Goal: Task Accomplishment & Management: Complete application form

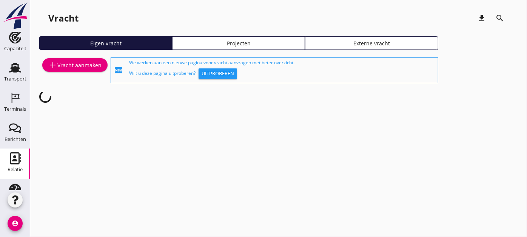
scroll to position [84, 0]
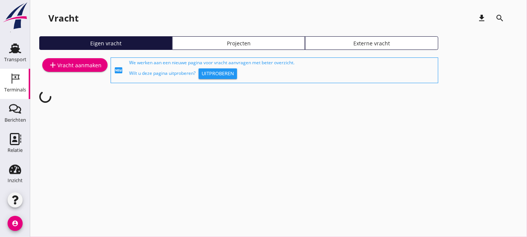
click at [21, 91] on div "Terminals" at bounding box center [15, 89] width 22 height 5
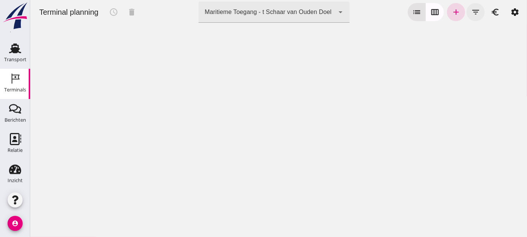
click at [471, 8] on icon "filter_list" at bounding box center [475, 12] width 9 height 9
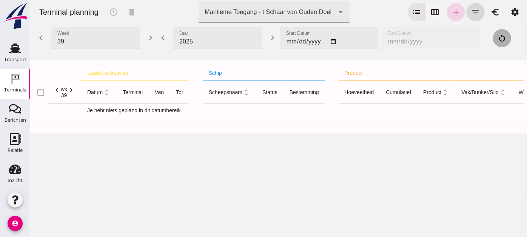
click at [435, 13] on button "calendar_view_week" at bounding box center [434, 12] width 18 height 18
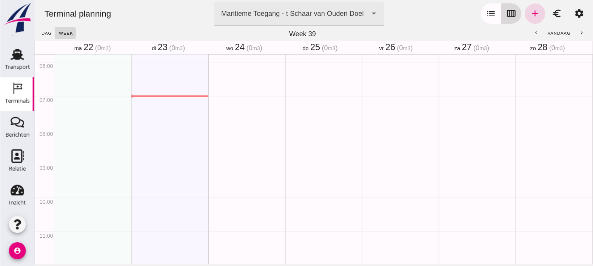
scroll to position [181, 0]
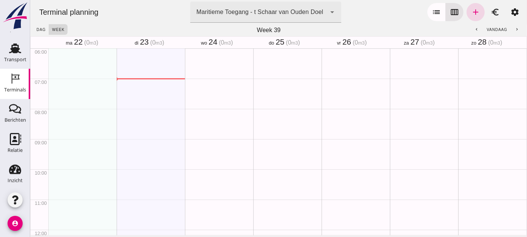
type button "calendar"
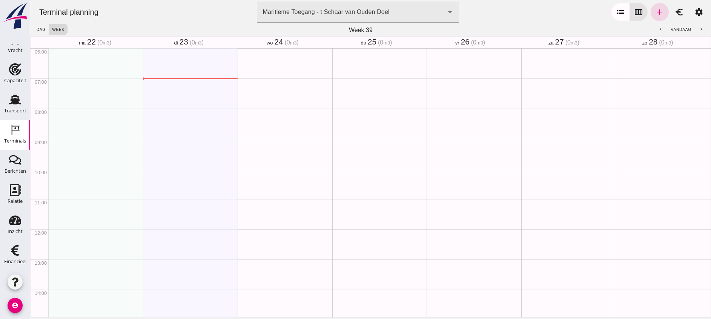
scroll to position [52, 0]
click at [383, 8] on div "Maritieme Toegang - t Schaar van Ouden Doel" at bounding box center [326, 12] width 127 height 9
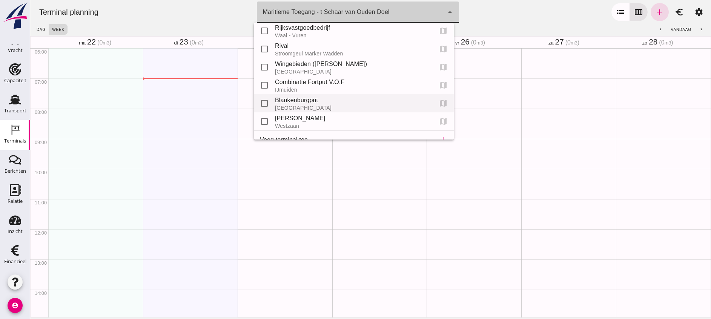
scroll to position [34, 0]
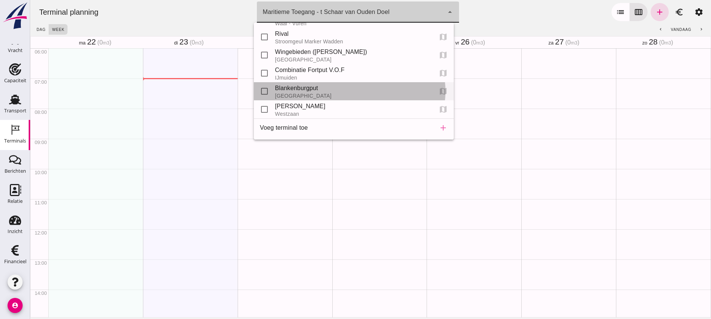
click at [316, 85] on div "Blankenburgput" at bounding box center [351, 88] width 152 height 9
type input "e6c78bfd-e3f1-4bb9-b01e-b37ce3668b52"
checkbox input "false"
checkbox input "true"
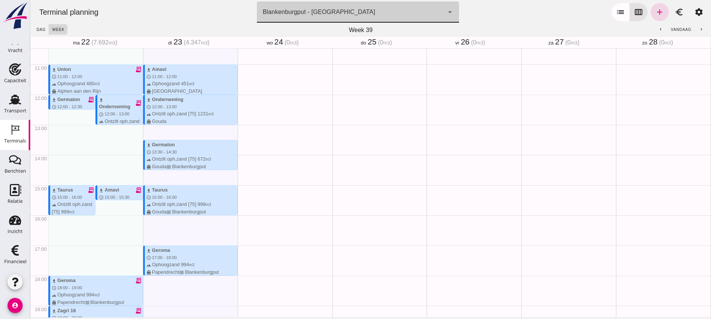
scroll to position [329, 0]
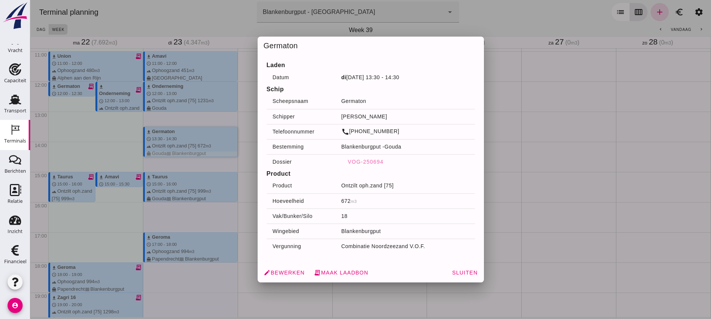
drag, startPoint x: 198, startPoint y: 142, endPoint x: 454, endPoint y: 177, distance: 257.8
click at [454, 177] on h4 "Product" at bounding box center [371, 173] width 208 height 9
click at [288, 236] on span "edit Bewerken" at bounding box center [284, 272] width 41 height 7
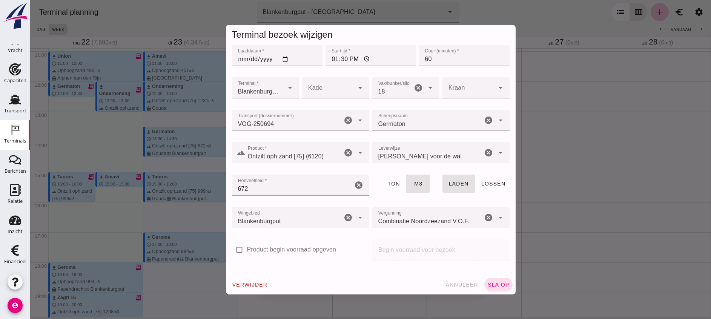
click at [352, 56] on input "13:30" at bounding box center [371, 55] width 91 height 21
type input "16:30"
click at [491, 236] on button "sla op" at bounding box center [498, 285] width 28 height 14
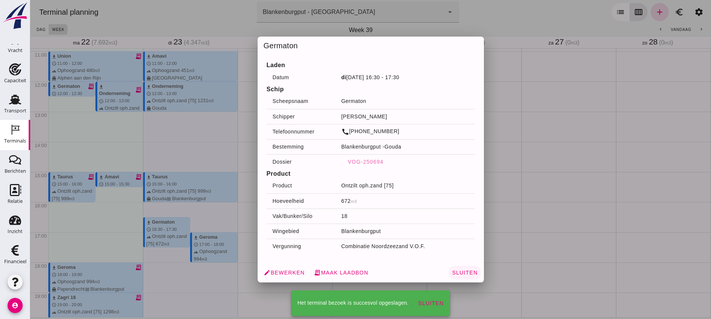
click at [464, 236] on span "Sluiten" at bounding box center [465, 273] width 26 height 6
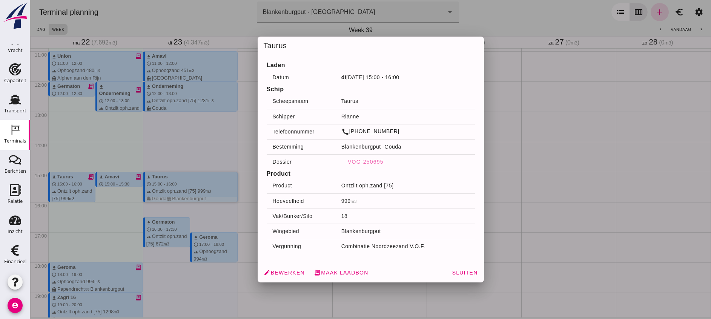
click at [204, 138] on div at bounding box center [370, 159] width 681 height 319
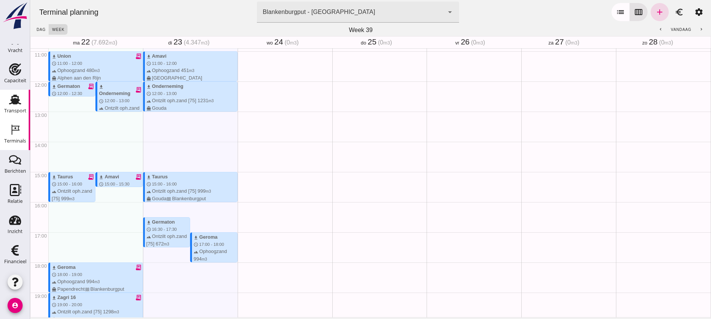
click at [6, 96] on div "Transport" at bounding box center [15, 100] width 18 height 12
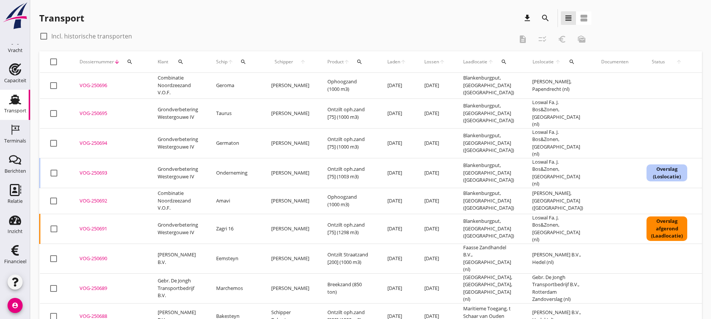
click at [133, 63] on div "search" at bounding box center [130, 62] width 14 height 6
click at [139, 81] on input "Zoeken op dossiernummer..." at bounding box center [165, 84] width 78 height 12
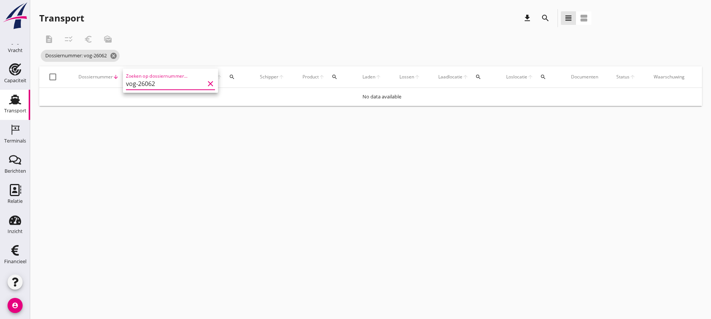
type input "vog-260623"
click at [54, 77] on div at bounding box center [52, 77] width 13 height 13
checkbox input "false"
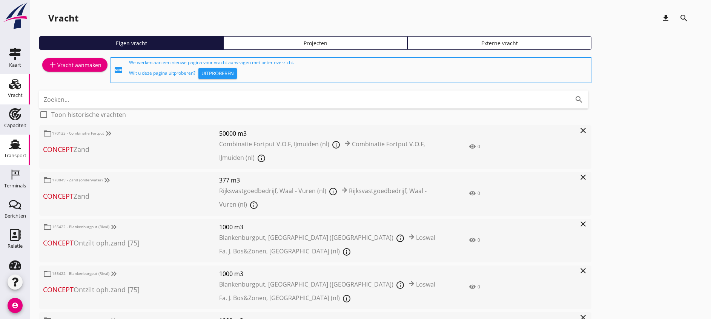
click at [18, 147] on div "Transport" at bounding box center [15, 144] width 18 height 12
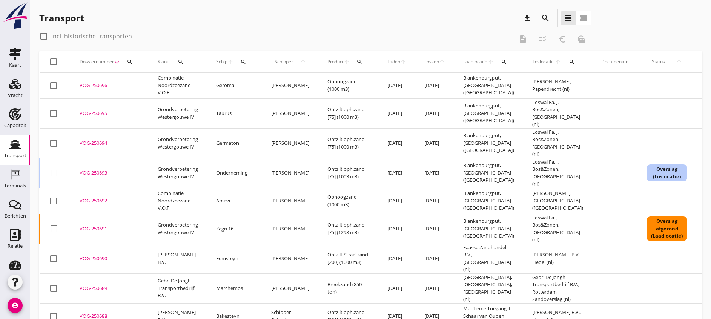
click at [111, 35] on label "Incl. historische transporten" at bounding box center [91, 36] width 81 height 8
checkbox input "true"
click at [128, 60] on icon "search" at bounding box center [130, 62] width 6 height 6
click at [151, 81] on input "Zoeken op dossiernummer..." at bounding box center [165, 84] width 78 height 12
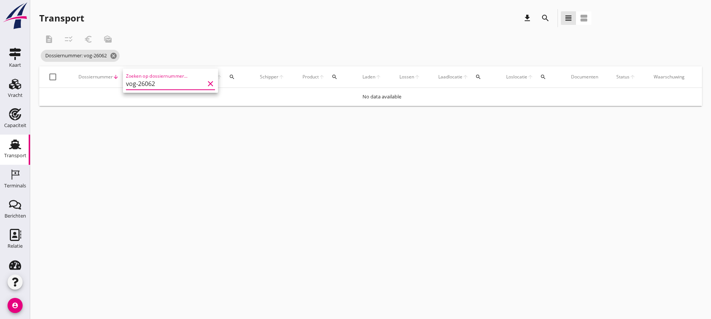
type input "vog-260623"
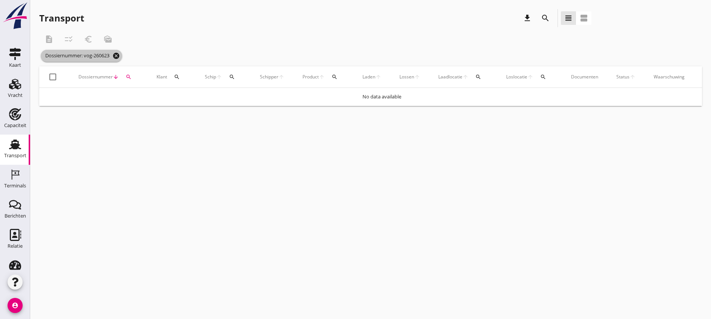
click at [119, 55] on icon "cancel" at bounding box center [116, 56] width 8 height 8
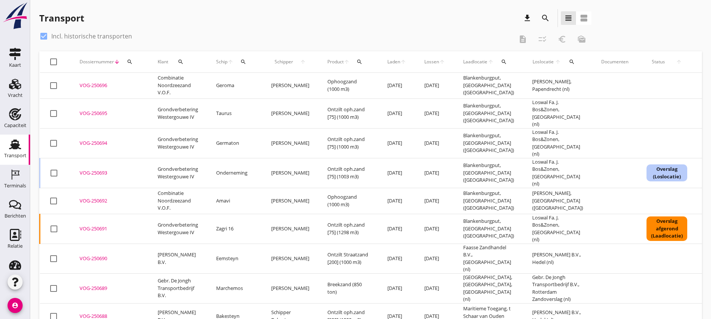
click at [128, 65] on icon "search" at bounding box center [130, 62] width 6 height 6
click at [140, 85] on input "Zoeken op dossiernummer..." at bounding box center [165, 84] width 78 height 12
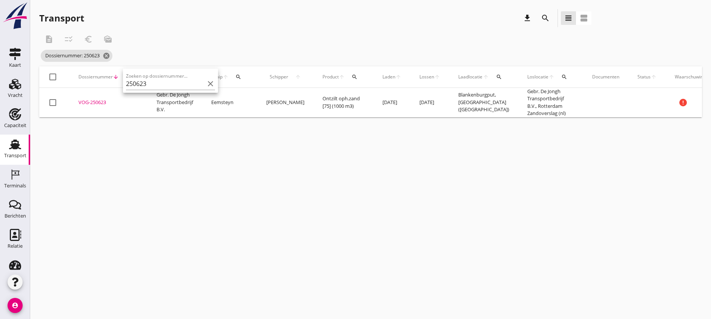
click at [94, 104] on div "VOG-250623" at bounding box center [108, 103] width 60 height 8
click at [132, 74] on button "search" at bounding box center [129, 77] width 14 height 14
click at [151, 103] on input "250623" at bounding box center [164, 99] width 78 height 12
click at [157, 102] on input "250623" at bounding box center [164, 99] width 78 height 12
click at [142, 97] on input "250623" at bounding box center [164, 99] width 78 height 12
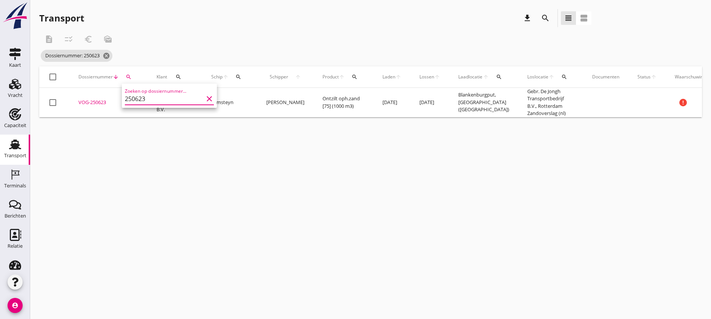
click at [142, 97] on input "250623" at bounding box center [164, 99] width 78 height 12
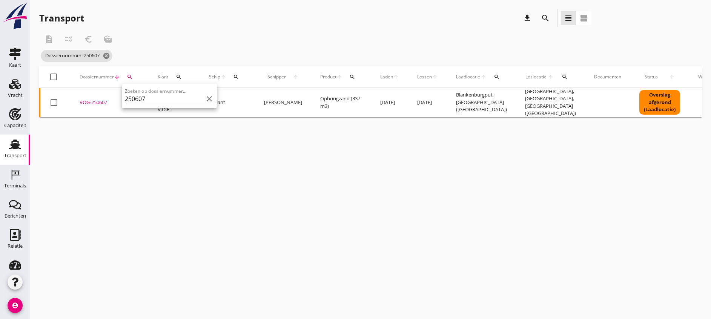
click at [97, 99] on div "VOG-250607" at bounding box center [110, 103] width 60 height 8
click at [130, 77] on icon "search" at bounding box center [130, 77] width 6 height 6
click at [138, 100] on input "250607" at bounding box center [165, 99] width 78 height 12
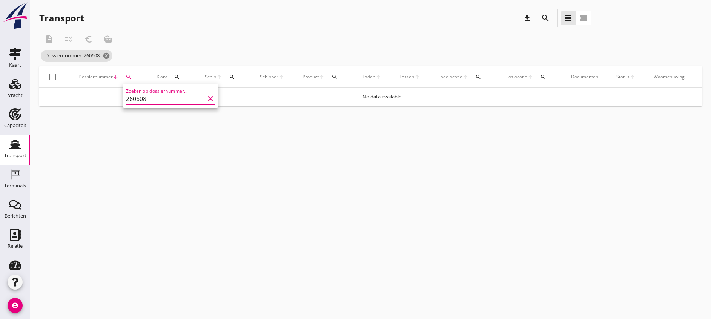
click at [130, 96] on input "260608" at bounding box center [165, 99] width 78 height 12
type input "250608"
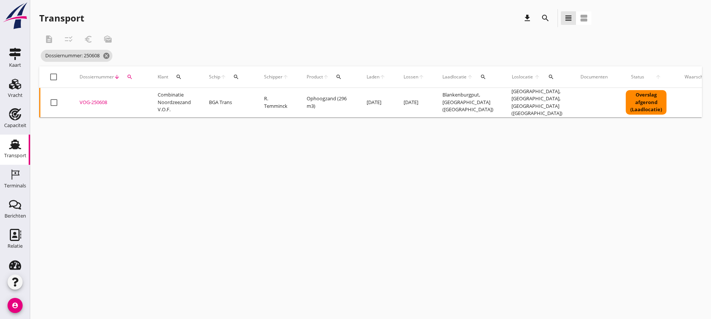
click at [96, 100] on div "VOG-250608" at bounding box center [110, 103] width 60 height 8
click at [129, 77] on icon "search" at bounding box center [130, 77] width 6 height 6
click at [143, 100] on input "250608" at bounding box center [165, 99] width 78 height 12
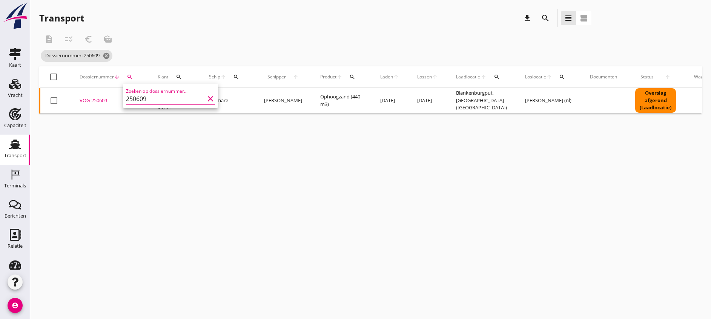
click at [101, 98] on div "VOG-250609" at bounding box center [110, 101] width 60 height 8
click at [128, 75] on icon "search" at bounding box center [130, 77] width 6 height 6
click at [151, 100] on input "250609" at bounding box center [165, 99] width 78 height 12
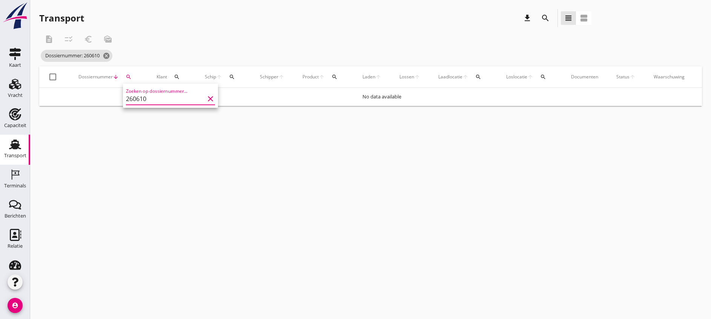
click at [131, 95] on input "260610" at bounding box center [165, 99] width 78 height 12
type input "250610"
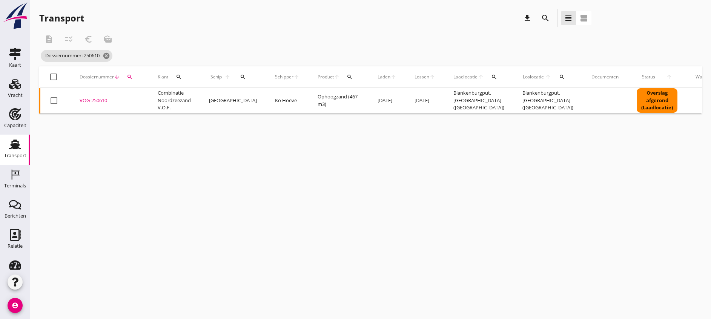
click at [99, 98] on div "VOG-250610" at bounding box center [110, 101] width 60 height 8
click at [135, 70] on div "Dossiernummer arrow_downward search" at bounding box center [110, 77] width 60 height 18
drag, startPoint x: 135, startPoint y: 77, endPoint x: 133, endPoint y: 80, distance: 3.9
click at [134, 77] on div "search" at bounding box center [130, 77] width 14 height 6
click at [133, 97] on input "250610" at bounding box center [165, 99] width 78 height 12
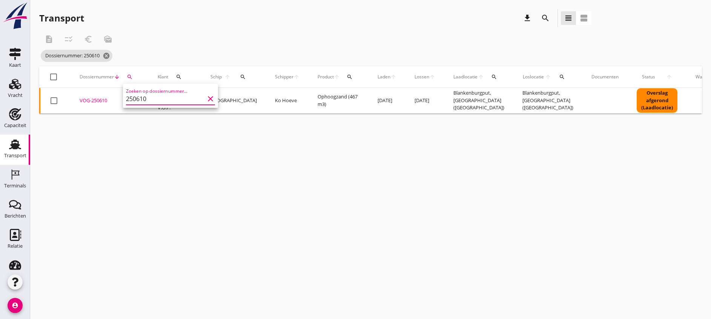
click at [133, 97] on input "250610" at bounding box center [165, 99] width 78 height 12
click at [98, 100] on div "VOG-250617" at bounding box center [110, 103] width 60 height 8
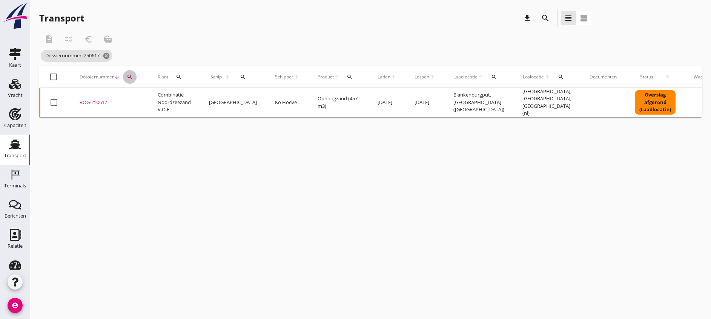
click at [127, 79] on icon "search" at bounding box center [130, 77] width 6 height 6
click at [132, 94] on input "250617" at bounding box center [165, 99] width 78 height 12
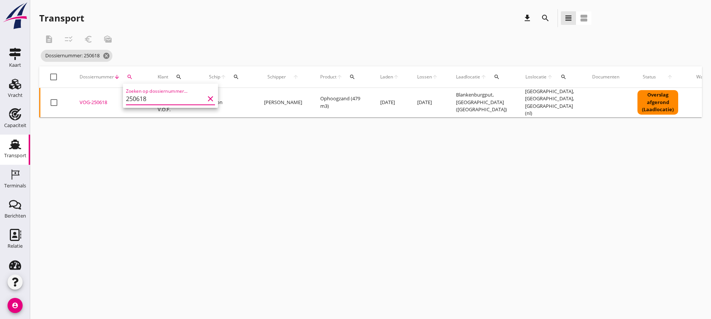
click at [100, 99] on div "VOG-250618" at bounding box center [110, 103] width 60 height 8
click at [127, 74] on icon "search" at bounding box center [130, 77] width 6 height 6
click at [131, 94] on input "250618" at bounding box center [165, 99] width 78 height 12
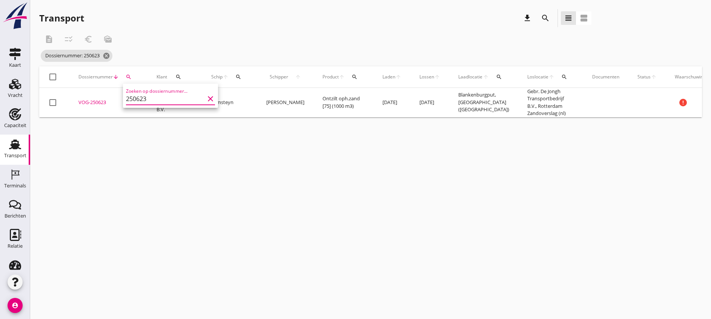
click at [91, 100] on div "VOG-250623" at bounding box center [108, 103] width 60 height 8
click at [132, 74] on div "search" at bounding box center [129, 77] width 14 height 6
click at [141, 91] on div "Zoeken op dossiernummer... 250623 clear" at bounding box center [169, 96] width 89 height 17
click at [143, 97] on input "250623" at bounding box center [164, 99] width 78 height 12
click at [142, 97] on input "250623" at bounding box center [164, 99] width 78 height 12
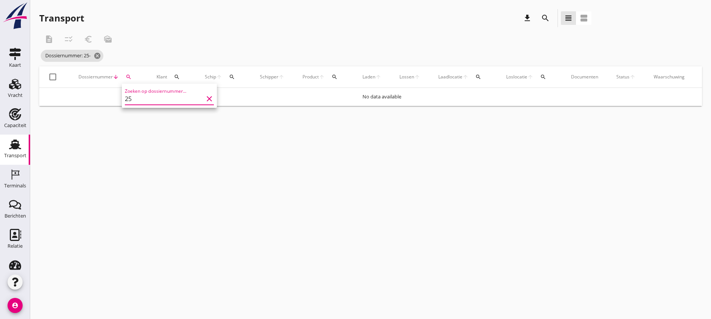
type input "250"
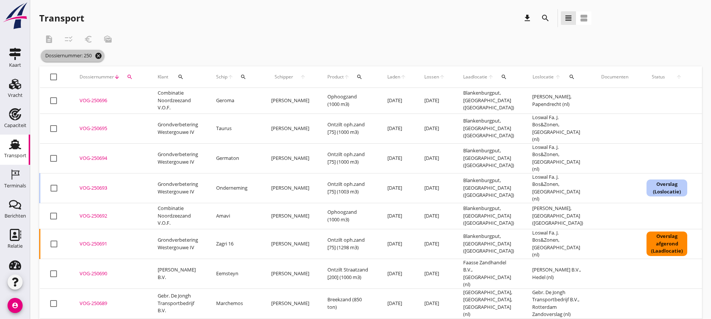
click at [102, 58] on icon "cancel" at bounding box center [99, 56] width 8 height 8
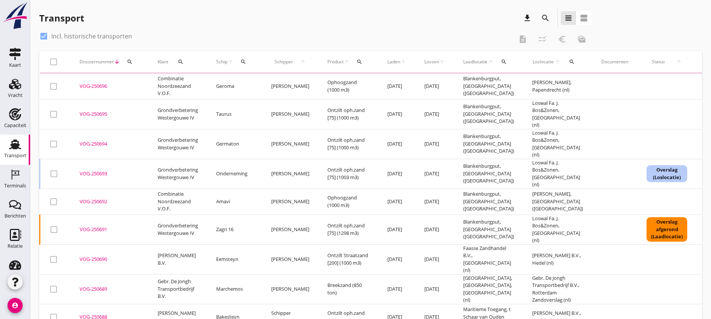
click at [129, 61] on icon "search" at bounding box center [130, 62] width 6 height 6
click at [158, 86] on input "Zoeken op dossiernummer..." at bounding box center [165, 84] width 78 height 12
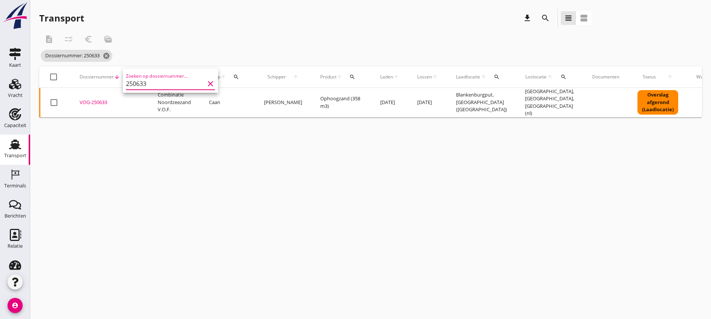
type input "250633"
click at [101, 100] on div "VOG-250633" at bounding box center [110, 103] width 60 height 8
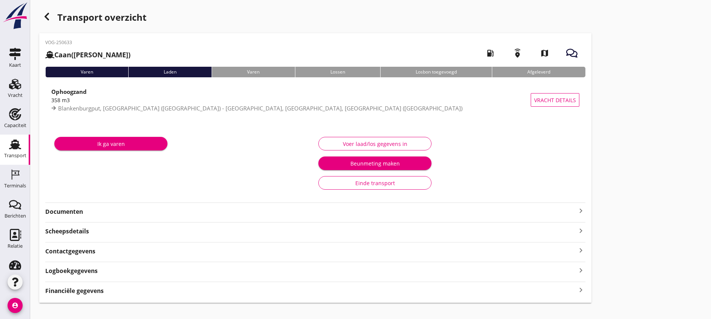
click at [130, 277] on div "VOG-250633 Caan (Arjan Mijnster) local_gas_station emergency_share map Varen La…" at bounding box center [315, 168] width 552 height 270
click at [136, 288] on div "Financiële gegevens keyboard_arrow_right" at bounding box center [315, 290] width 540 height 10
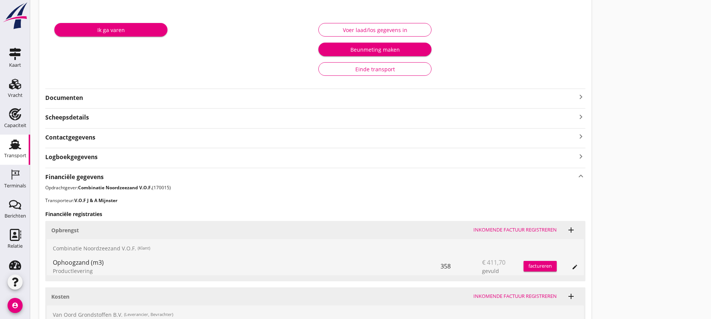
scroll to position [205, 0]
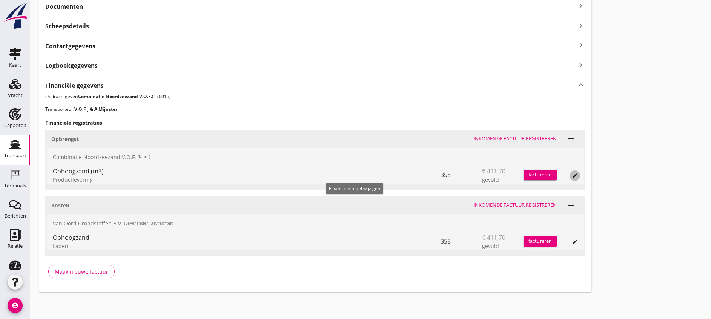
click at [572, 175] on icon "edit" at bounding box center [575, 176] width 6 height 6
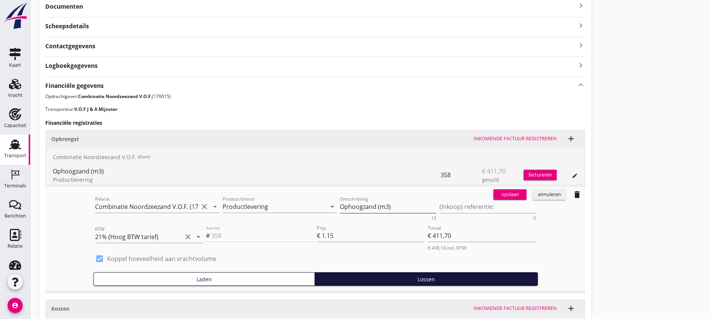
click at [340, 207] on textarea "Ophoogzand (m3)" at bounding box center [388, 207] width 97 height 12
drag, startPoint x: 298, startPoint y: 205, endPoint x: 262, endPoint y: 205, distance: 35.5
click at [262, 205] on div "Relatie Combinatie Noordzeezand V.O.F. (170015) clear arrow_drop_down Product/d…" at bounding box center [316, 207] width 444 height 29
type textarea "Straatzand (m3) ontzilt [200]"
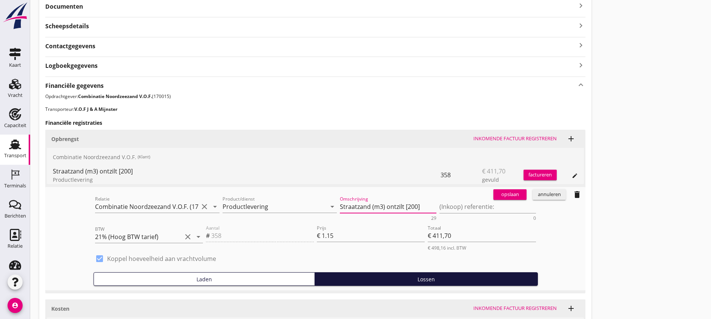
click at [497, 197] on div "opslaan" at bounding box center [510, 195] width 27 height 8
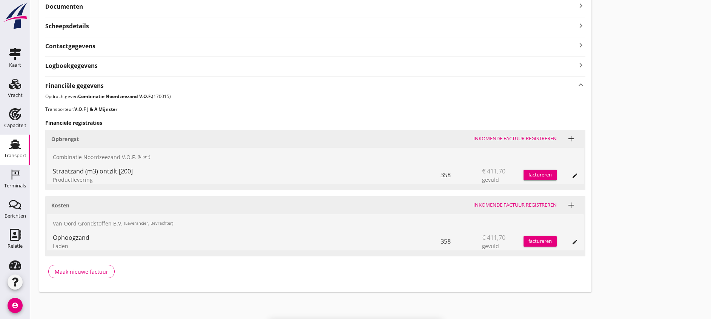
click at [358, 170] on div "Straatzand (m3) ontzilt [200] Productlevering 358 € 411,70 gevuld factureren ed…" at bounding box center [315, 175] width 537 height 18
click at [570, 172] on button "edit" at bounding box center [575, 176] width 11 height 11
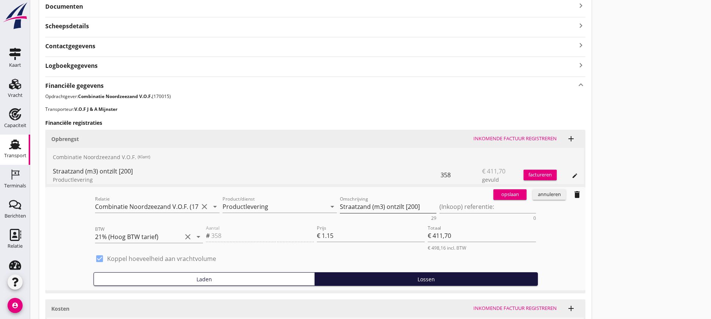
click at [340, 204] on textarea "Straatzand (m3) ontzilt [200]" at bounding box center [388, 207] width 97 height 12
type textarea "Ontzilt straatzand [200] (m3)"
click at [497, 195] on div "opslaan" at bounding box center [510, 195] width 27 height 8
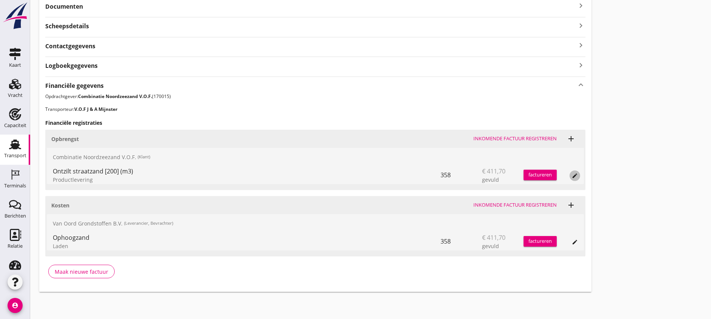
click at [570, 179] on button "edit" at bounding box center [575, 176] width 11 height 11
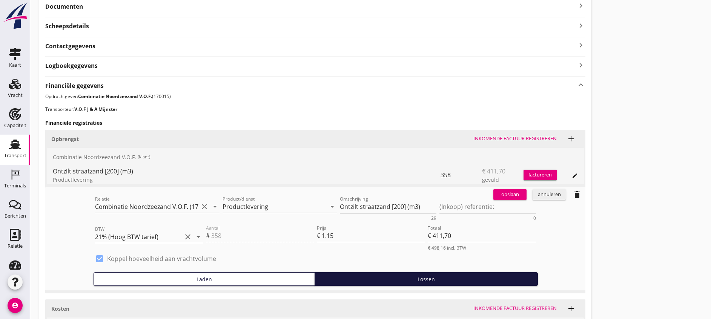
click at [536, 192] on div "annuleren" at bounding box center [549, 195] width 27 height 8
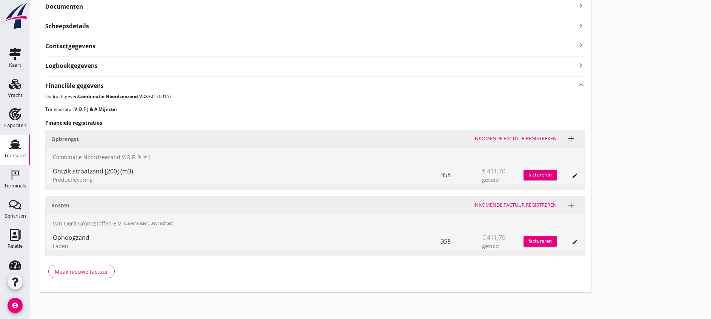
click at [360, 243] on div "Ophoogzand Laden 358 € 411,70 gevuld factureren edit" at bounding box center [315, 241] width 537 height 18
click at [570, 244] on div "edit" at bounding box center [575, 242] width 11 height 6
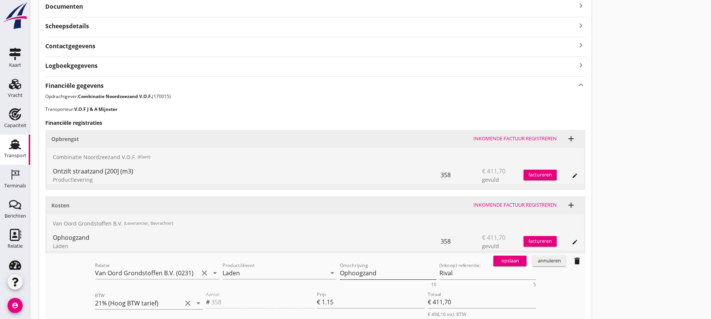
click at [340, 273] on textarea "Ophoogzand" at bounding box center [388, 273] width 97 height 12
click at [570, 177] on div "edit" at bounding box center [575, 176] width 11 height 6
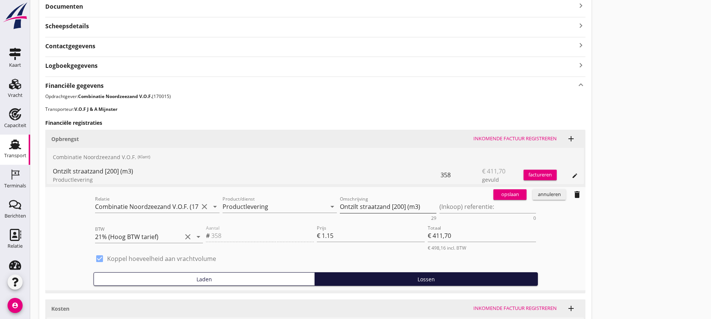
click at [340, 206] on textarea "Ontzilt straatzand [200] (m3)" at bounding box center [388, 207] width 97 height 12
paste textarea "phoogzand"
type textarea "Ophoogzand"
click at [497, 198] on div "opslaan" at bounding box center [510, 195] width 27 height 8
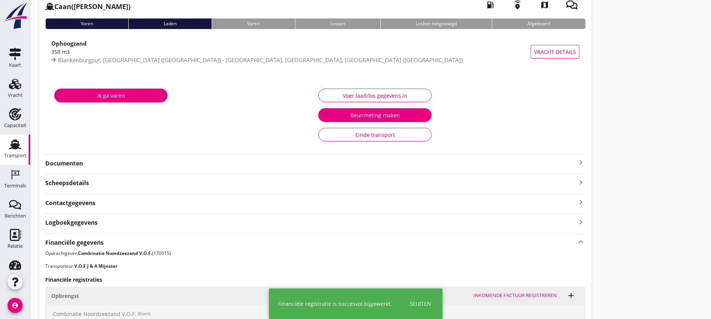
scroll to position [0, 0]
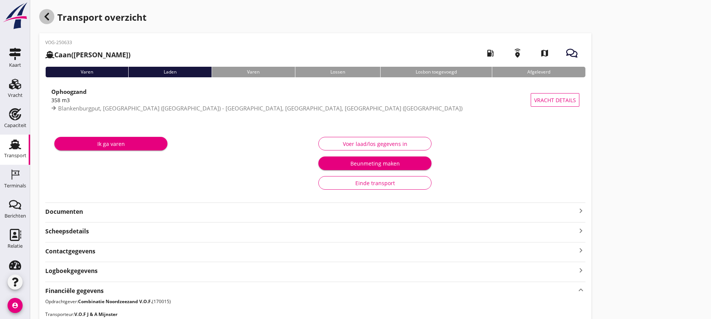
click at [46, 20] on icon "button" at bounding box center [46, 16] width 9 height 9
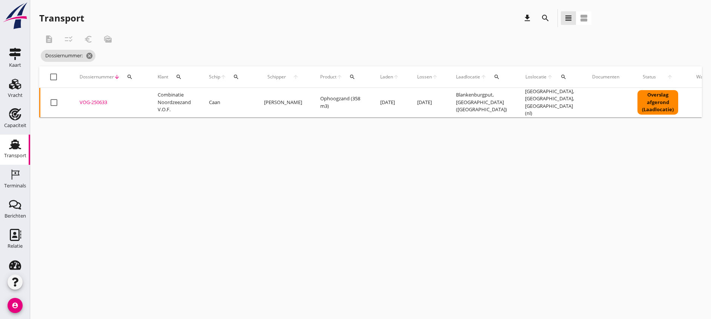
click at [131, 77] on icon "search" at bounding box center [130, 77] width 6 height 6
click at [142, 104] on input "Zoeken op dossiernummer..." at bounding box center [165, 99] width 78 height 12
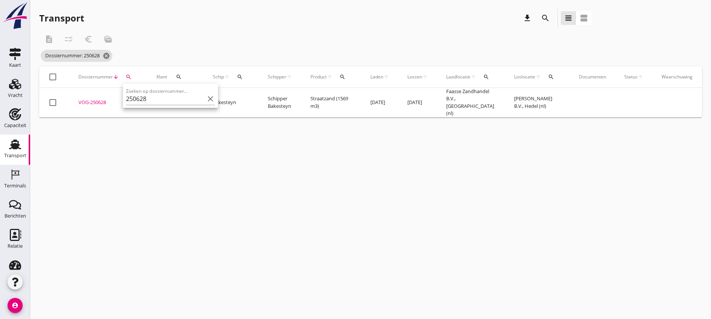
click at [104, 99] on div "VOG-250628" at bounding box center [108, 103] width 60 height 8
click at [130, 77] on icon "search" at bounding box center [129, 77] width 6 height 6
click at [135, 102] on input "250628" at bounding box center [164, 99] width 78 height 12
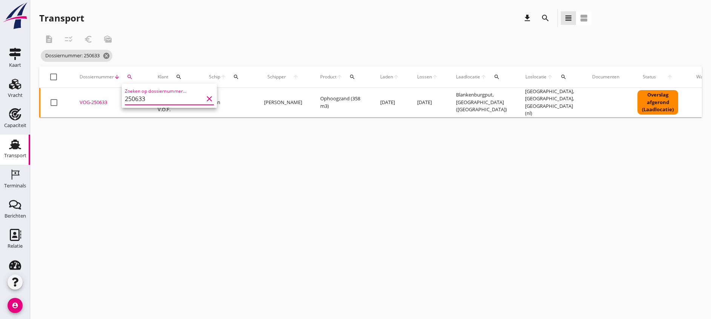
click at [99, 99] on div "VOG-250633" at bounding box center [110, 103] width 60 height 8
click at [136, 75] on button "search" at bounding box center [130, 77] width 14 height 14
click at [141, 101] on input "250633" at bounding box center [165, 99] width 78 height 12
click at [98, 101] on div "VOG-250634" at bounding box center [110, 101] width 60 height 8
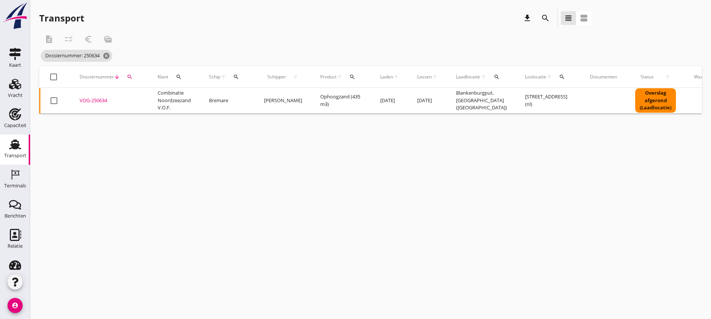
click at [128, 75] on icon "search" at bounding box center [130, 77] width 6 height 6
click at [146, 99] on input "250634" at bounding box center [165, 99] width 78 height 12
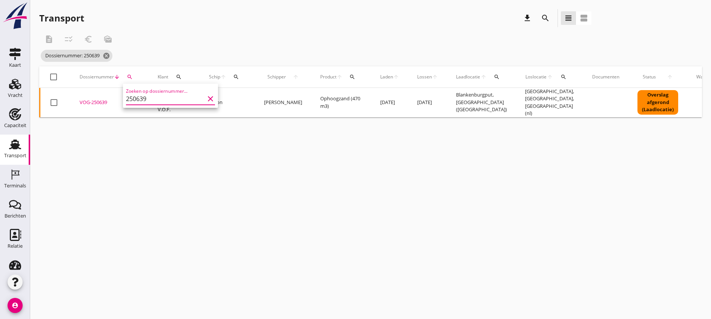
click at [106, 99] on div "VOG-250639" at bounding box center [110, 103] width 60 height 8
click at [129, 79] on icon "search" at bounding box center [130, 77] width 6 height 6
click at [142, 98] on input "250639" at bounding box center [165, 99] width 78 height 12
click at [160, 99] on input "250639" at bounding box center [165, 99] width 78 height 12
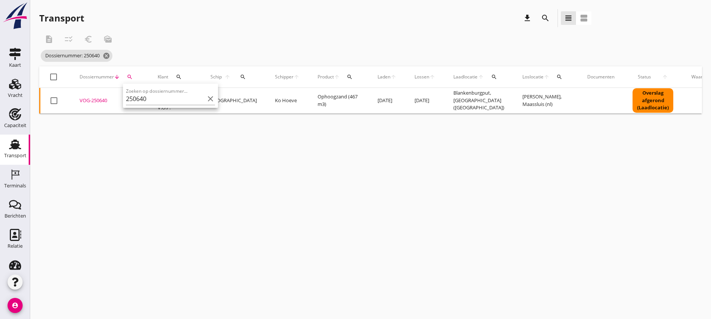
click at [98, 98] on div "VOG-250640" at bounding box center [110, 101] width 60 height 8
click at [128, 79] on icon "search" at bounding box center [130, 77] width 6 height 6
click at [150, 95] on input "250640" at bounding box center [165, 99] width 78 height 12
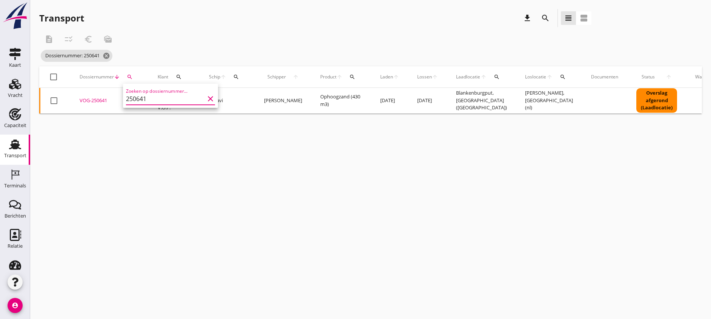
click at [97, 101] on div "VOG-250641" at bounding box center [110, 101] width 60 height 8
click at [135, 76] on div "search" at bounding box center [130, 77] width 14 height 6
drag, startPoint x: 144, startPoint y: 101, endPoint x: 148, endPoint y: 101, distance: 3.8
click at [148, 101] on input "250641" at bounding box center [165, 99] width 78 height 12
click at [154, 96] on input "250641" at bounding box center [165, 99] width 78 height 12
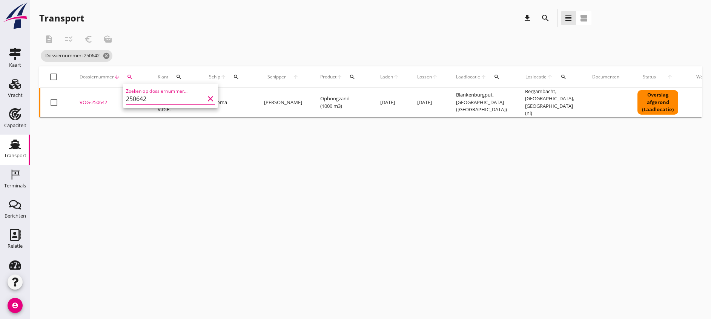
click at [101, 99] on div "VOG-250642" at bounding box center [110, 103] width 60 height 8
click at [135, 72] on div "Dossiernummer arrow_downward search" at bounding box center [110, 77] width 60 height 18
click at [133, 75] on div "search" at bounding box center [130, 77] width 14 height 6
click at [153, 98] on input "250642" at bounding box center [165, 99] width 78 height 12
type input "250643"
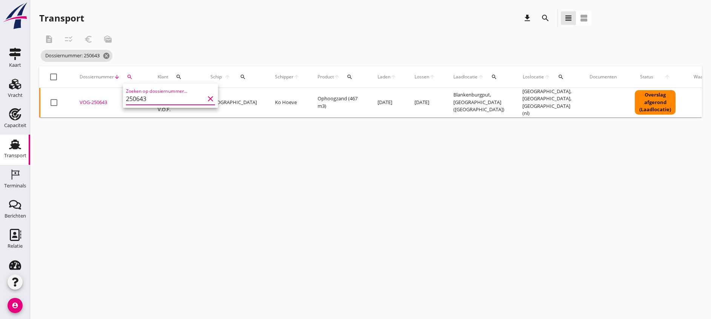
click at [103, 99] on div "VOG-250643" at bounding box center [110, 103] width 60 height 8
click at [14, 93] on div "Vracht" at bounding box center [15, 95] width 15 height 5
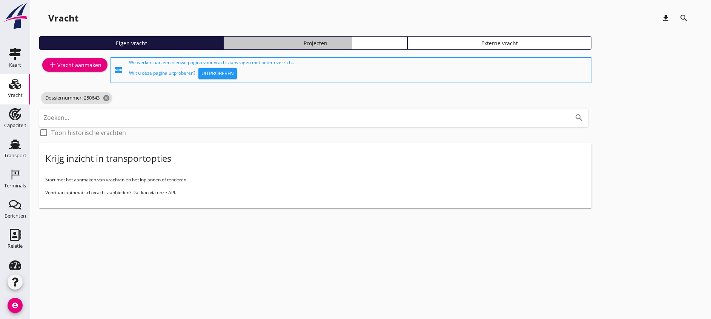
drag, startPoint x: 252, startPoint y: 47, endPoint x: 254, endPoint y: 54, distance: 7.8
click at [252, 47] on link "Projecten" at bounding box center [315, 43] width 184 height 14
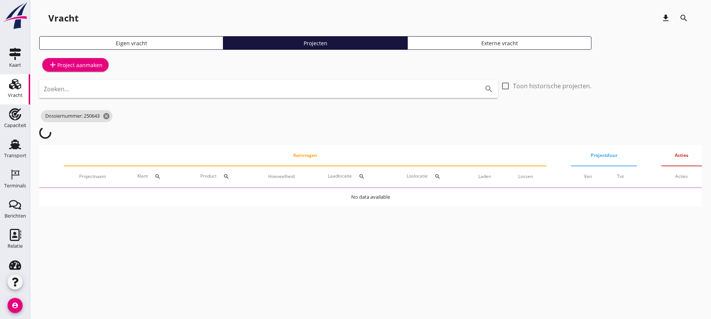
click at [243, 90] on input "Zoeken..." at bounding box center [258, 89] width 429 height 12
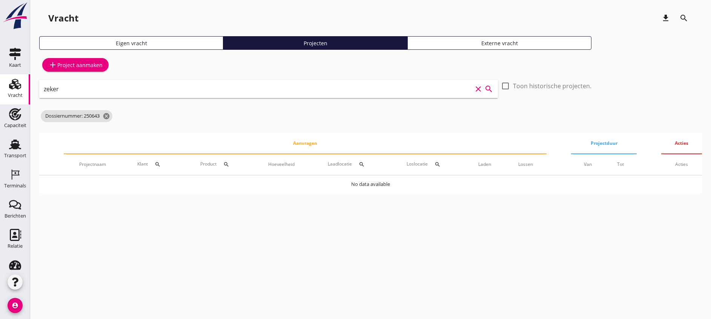
drag, startPoint x: 128, startPoint y: 94, endPoint x: 0, endPoint y: 89, distance: 127.6
click at [0, 90] on html "arrow_drop_down check Maritieme Toegang, t Schaar van Ouden Doel Rijksvastgoedb…" at bounding box center [355, 159] width 711 height 319
drag, startPoint x: 66, startPoint y: 87, endPoint x: 3, endPoint y: 85, distance: 62.7
click at [5, 86] on div "Kaart Kaart Vracht Vracht Capaciteit Capaciteit Transport Transport Terminals T…" at bounding box center [355, 159] width 711 height 319
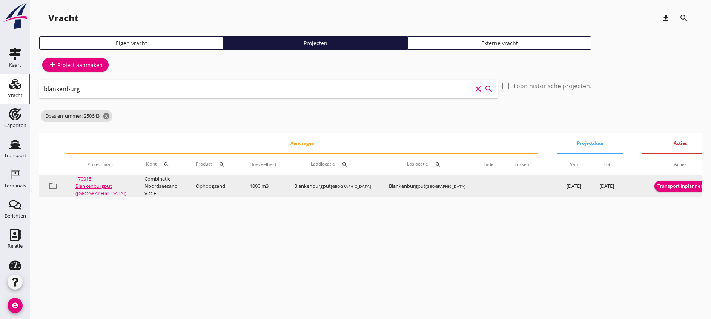
type input "blankenburg"
click at [84, 184] on link "170015 - Blankenburgput ([GEOGRAPHIC_DATA])" at bounding box center [100, 186] width 51 height 22
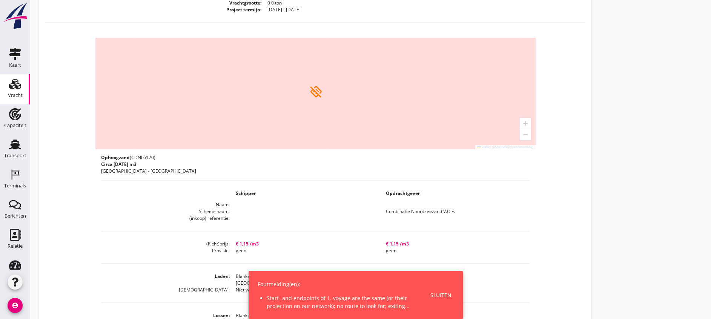
scroll to position [320, 0]
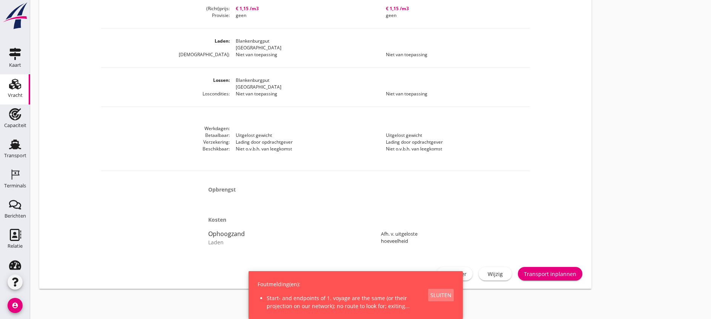
click at [439, 296] on div "Sluiten" at bounding box center [441, 295] width 21 height 8
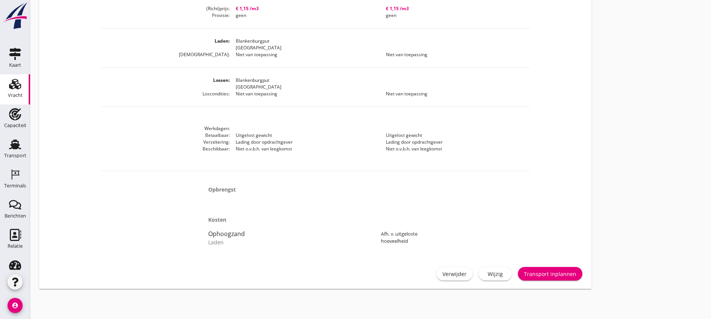
click at [485, 277] on div "Wijzig" at bounding box center [495, 274] width 21 height 8
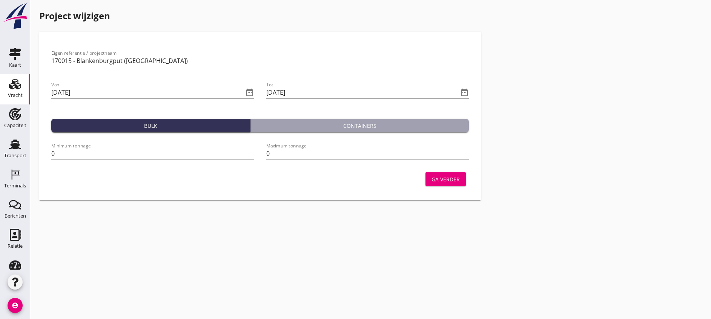
click at [432, 179] on div "Ga verder" at bounding box center [446, 179] width 28 height 8
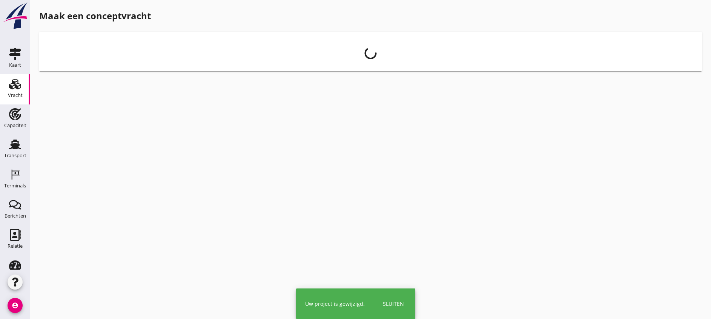
scroll to position [14, 0]
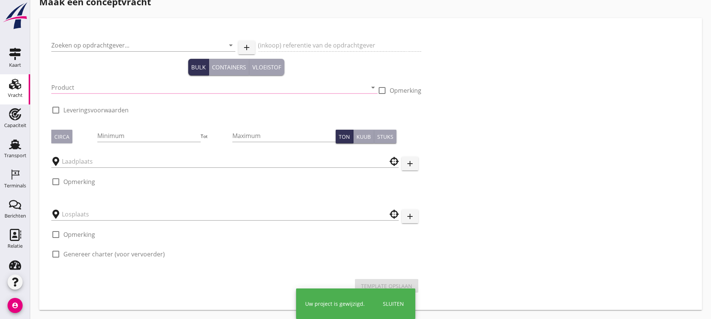
type input "Combinatie Noordzeezand V.O.F."
type input "Ophoogzand (6120)"
type input "1000"
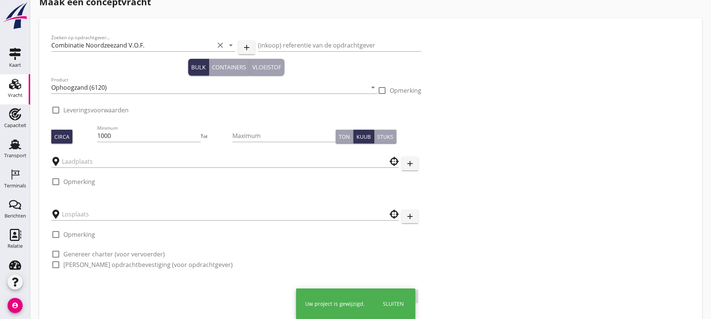
type input "Blankenburgput"
checkbox input "true"
type input "Blankenburgput"
checkbox input "true"
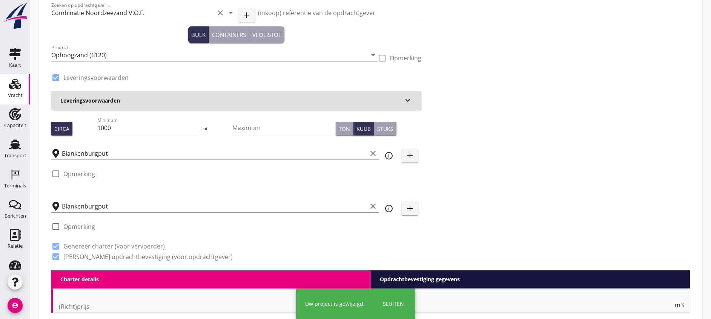
type input "1.15"
radio input "false"
type input "1.15"
radio input "false"
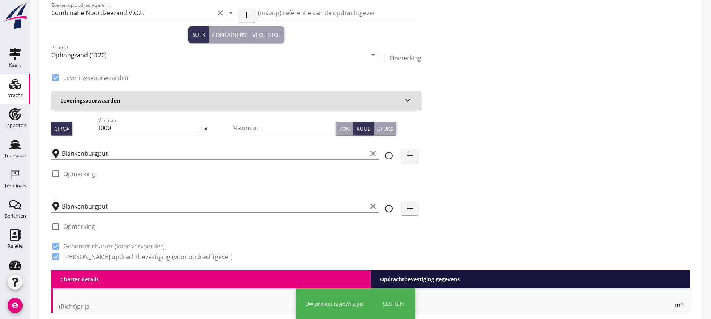
radio input "false"
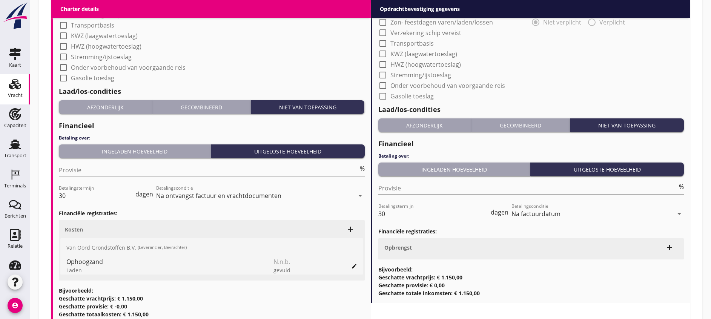
scroll to position [692, 0]
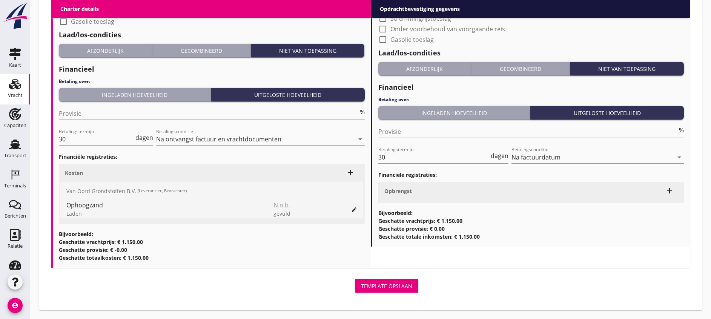
click at [508, 195] on div "Opbrengst" at bounding box center [522, 191] width 277 height 8
click at [671, 192] on icon "add" at bounding box center [669, 190] width 9 height 9
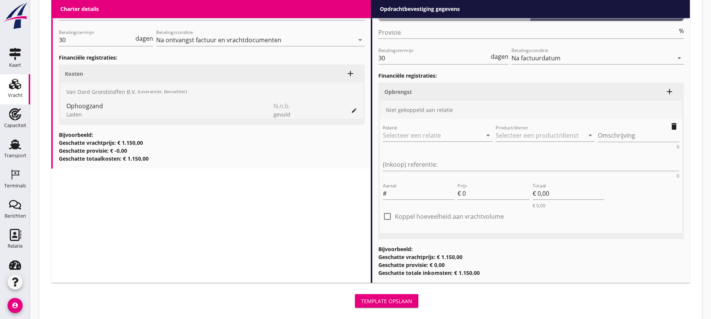
scroll to position [805, 0]
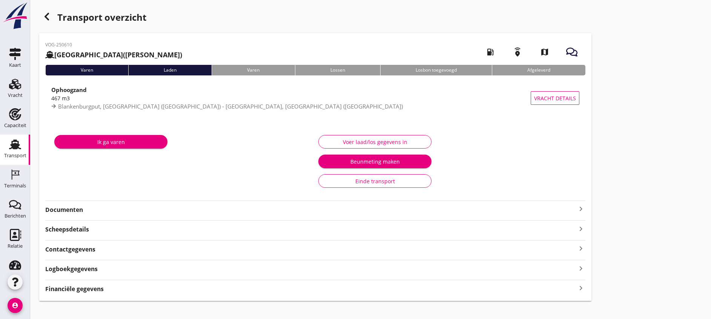
click at [154, 265] on div "Logboekgegevens keyboard_arrow_right" at bounding box center [315, 268] width 540 height 10
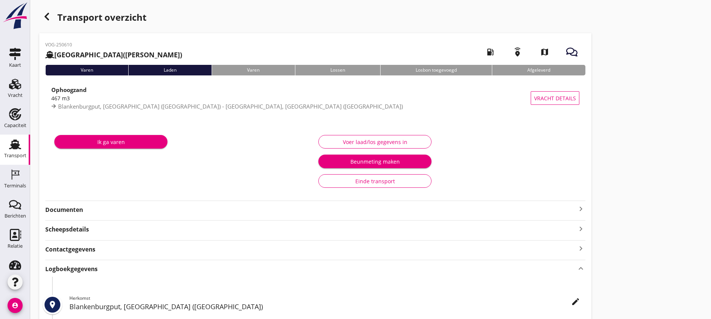
click at [154, 265] on div "Logboekgegevens keyboard_arrow_up" at bounding box center [315, 268] width 540 height 10
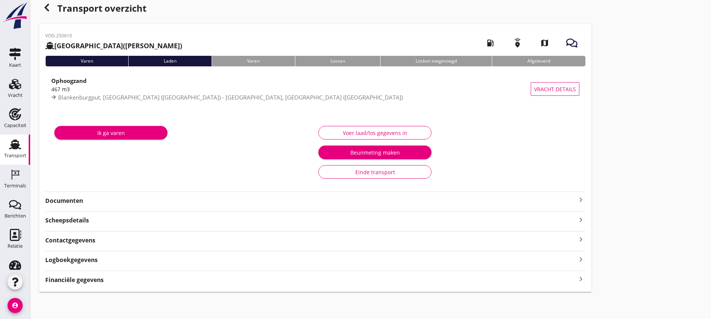
click at [130, 277] on div "Financiële gegevens keyboard_arrow_right" at bounding box center [315, 279] width 540 height 10
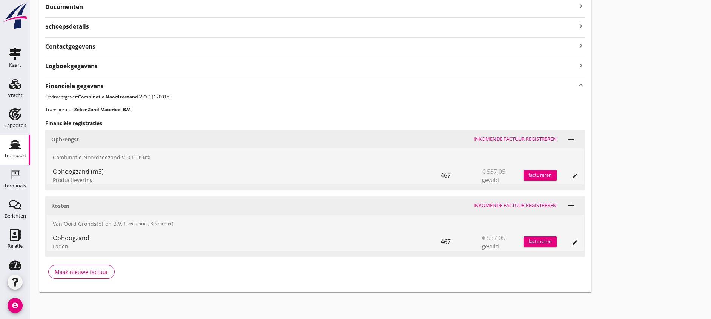
scroll to position [203, 0]
click at [572, 175] on icon "edit" at bounding box center [575, 176] width 6 height 6
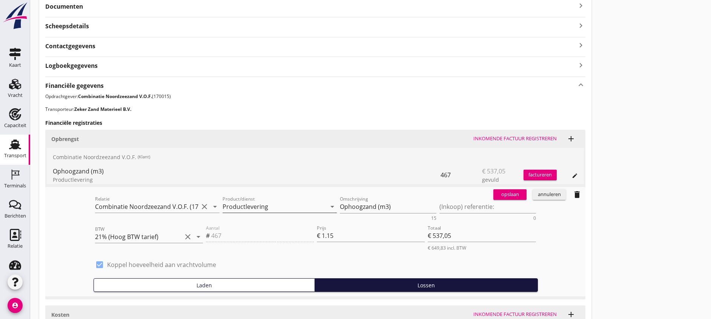
click at [245, 208] on input "Productlevering" at bounding box center [275, 207] width 104 height 12
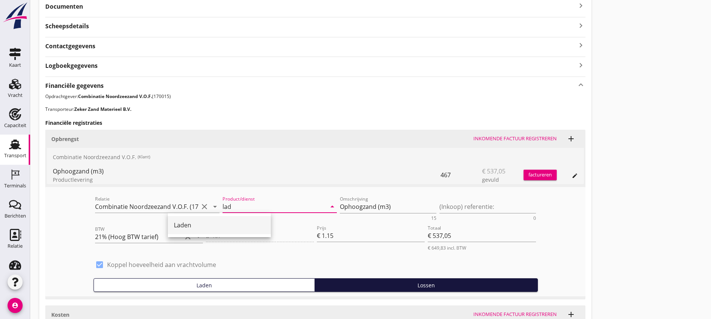
click at [212, 223] on div "Laden" at bounding box center [219, 225] width 91 height 9
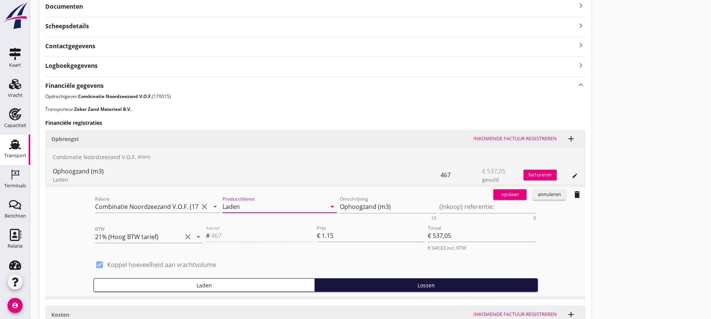
type input "Laden"
click at [497, 193] on div "opslaan" at bounding box center [510, 195] width 27 height 8
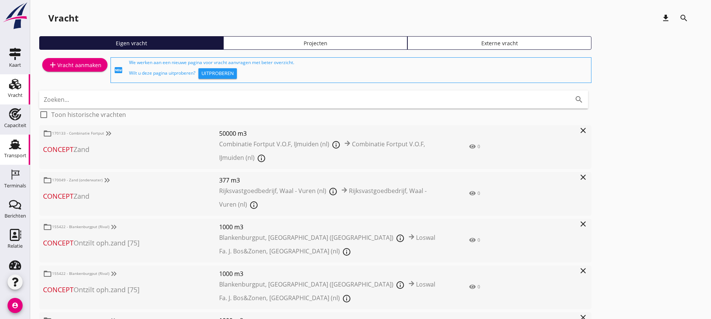
click at [19, 143] on div "Transport" at bounding box center [15, 144] width 18 height 12
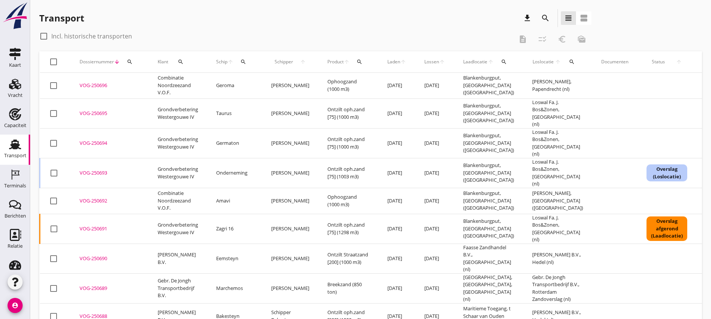
click at [130, 63] on icon "search" at bounding box center [130, 62] width 6 height 6
click at [145, 85] on input "Zoeken op dossiernummer..." at bounding box center [165, 84] width 78 height 12
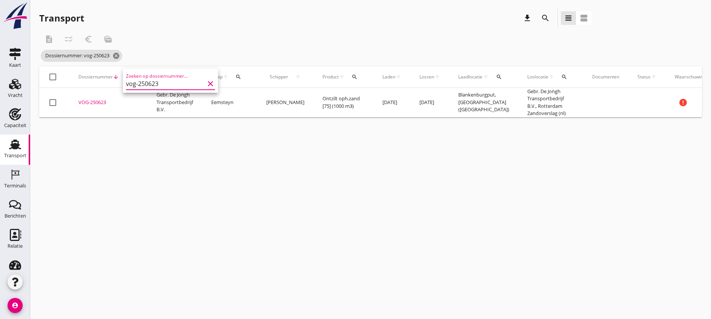
type input "vog-250623"
click at [94, 104] on div "VOG-250623" at bounding box center [108, 103] width 60 height 8
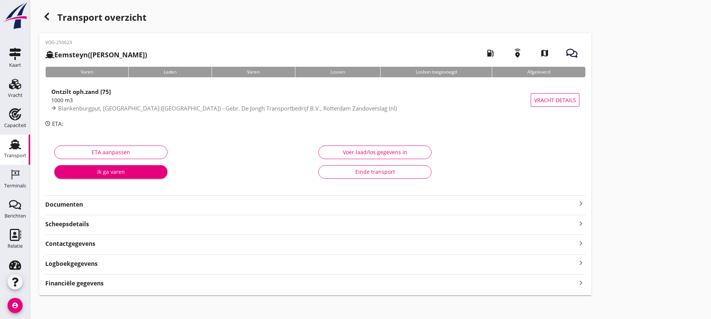
drag, startPoint x: 14, startPoint y: 146, endPoint x: 38, endPoint y: 134, distance: 26.5
click at [14, 146] on use at bounding box center [15, 145] width 12 height 10
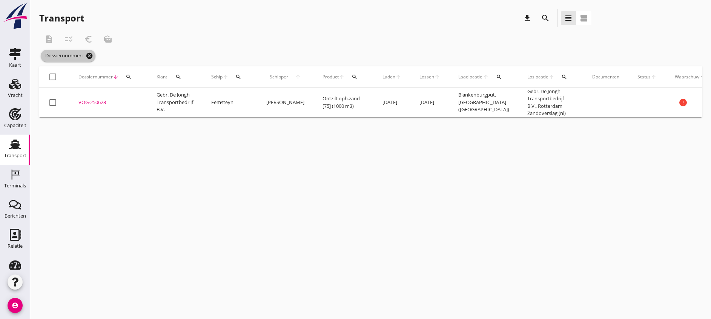
click at [91, 58] on icon "cancel" at bounding box center [90, 56] width 8 height 8
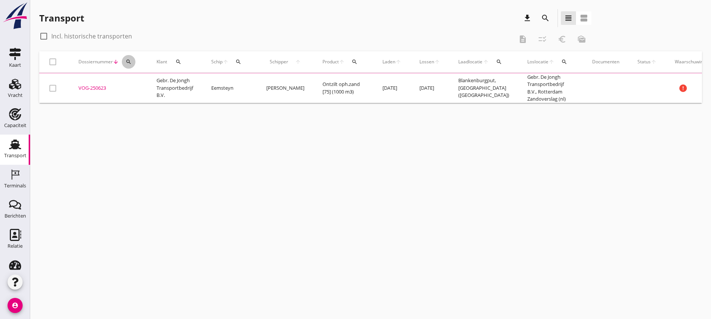
click at [124, 63] on div "search" at bounding box center [129, 62] width 14 height 6
click at [141, 80] on input "Zoeken op dossiernummer..." at bounding box center [164, 84] width 78 height 12
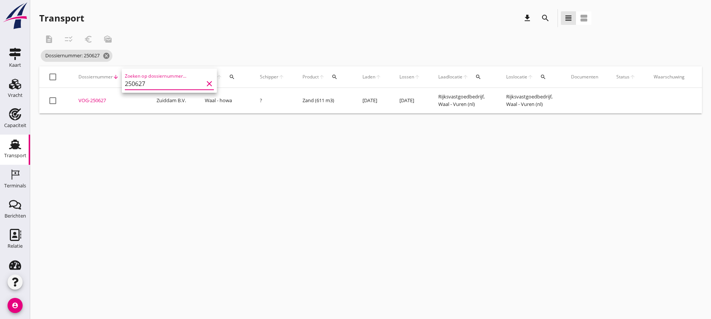
type input "250627"
click at [98, 97] on div "VOG-250627" at bounding box center [108, 101] width 60 height 8
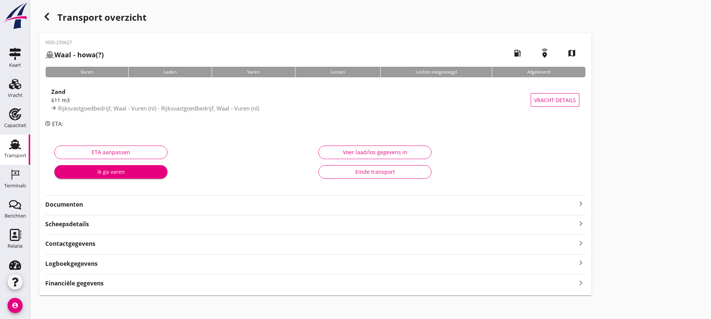
click at [92, 283] on strong "Financiële gegevens" at bounding box center [74, 283] width 58 height 9
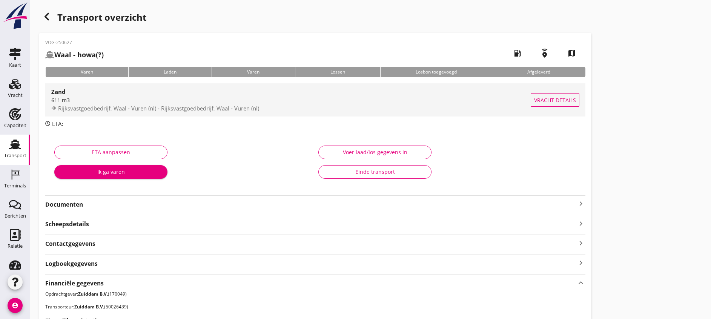
click at [534, 101] on span "Vracht details" at bounding box center [555, 100] width 42 height 8
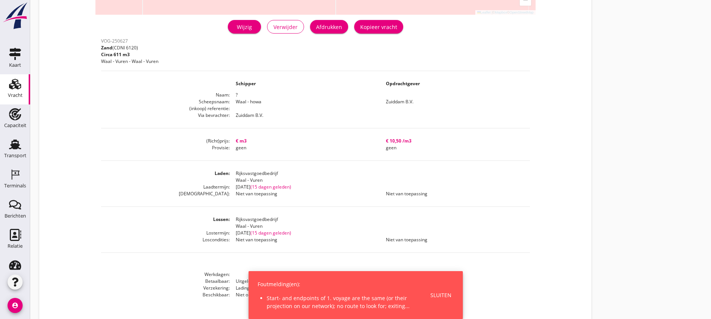
scroll to position [166, 0]
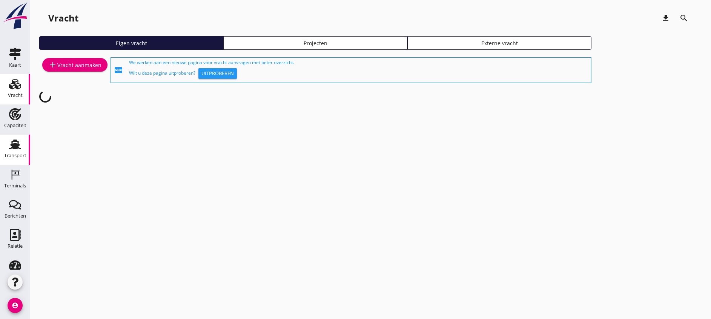
click at [9, 146] on icon "Transport" at bounding box center [15, 144] width 12 height 12
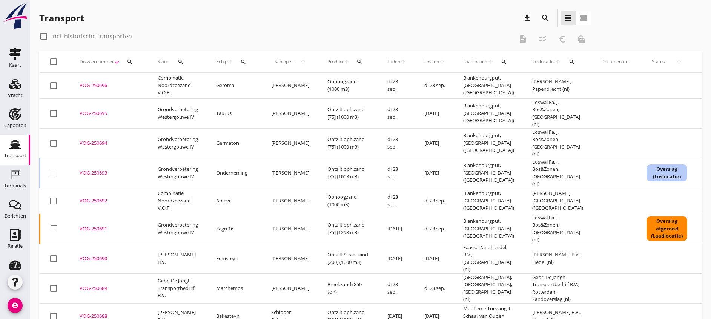
drag, startPoint x: 247, startPoint y: 58, endPoint x: 247, endPoint y: 62, distance: 3.8
click at [247, 58] on button "search" at bounding box center [244, 62] width 14 height 14
click at [289, 88] on input "Zoek op (scheeps)naam" at bounding box center [279, 84] width 78 height 12
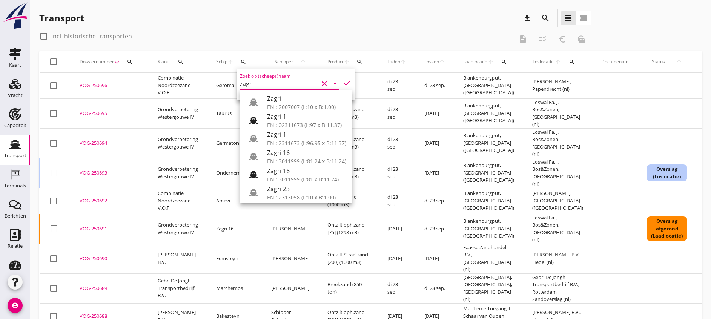
click at [309, 174] on div "Zagri 16" at bounding box center [306, 170] width 79 height 9
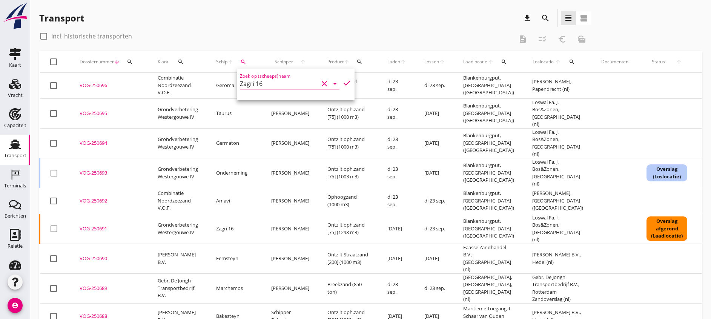
click at [343, 85] on icon "check" at bounding box center [347, 82] width 9 height 9
type input "Zagri 16"
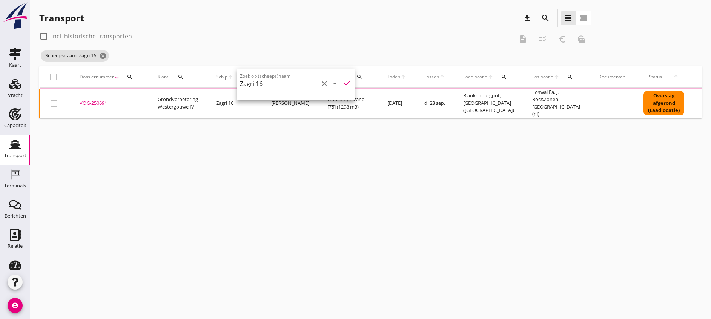
click at [55, 76] on th "check_box_outline_blank" at bounding box center [55, 76] width 31 height 21
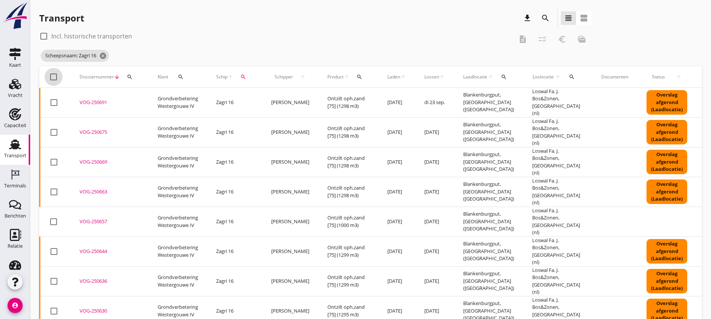
click at [57, 80] on div at bounding box center [53, 77] width 13 height 13
checkbox input "true"
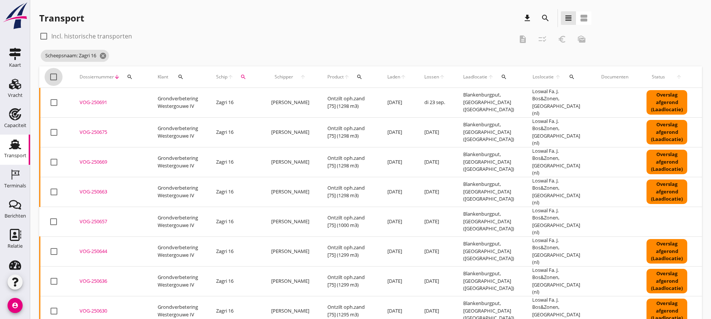
checkbox input "true"
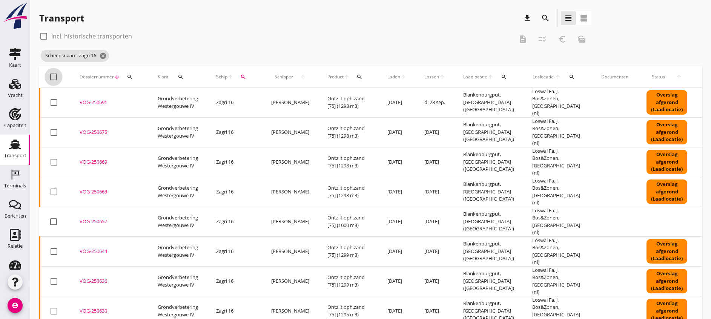
checkbox input "true"
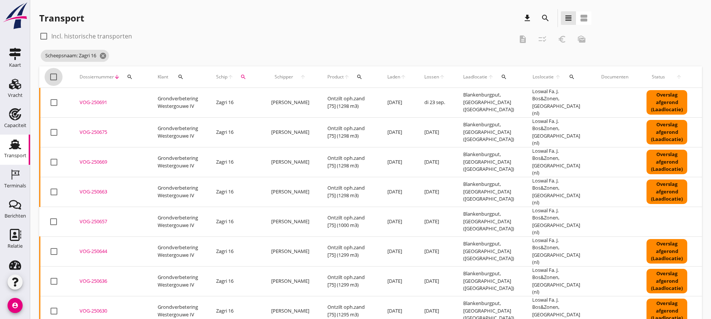
checkbox input "true"
click at [57, 80] on div at bounding box center [53, 77] width 13 height 13
checkbox input "false"
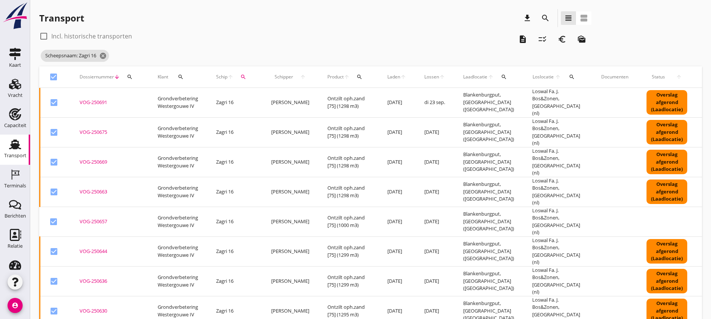
checkbox input "false"
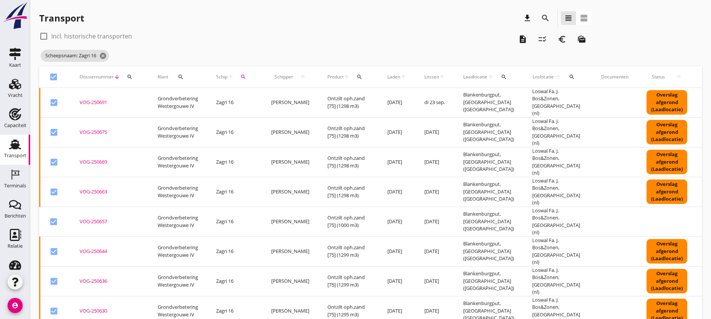
checkbox input "false"
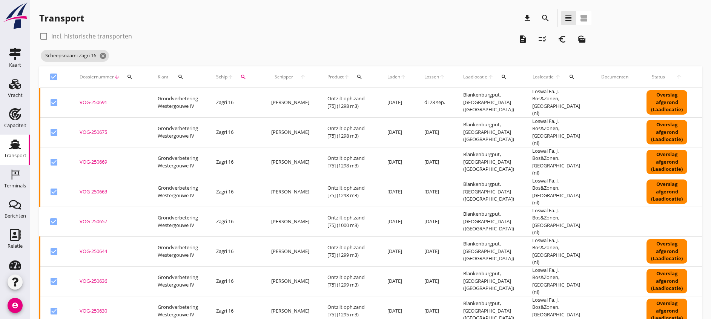
checkbox input "false"
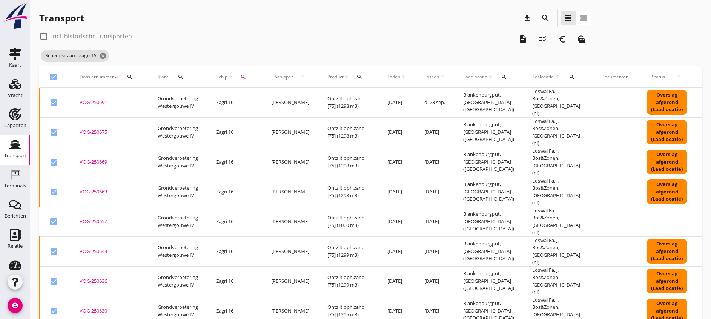
checkbox input "false"
drag, startPoint x: 11, startPoint y: 115, endPoint x: 11, endPoint y: 119, distance: 4.2
click at [10, 115] on icon "Capaciteit" at bounding box center [15, 114] width 12 height 12
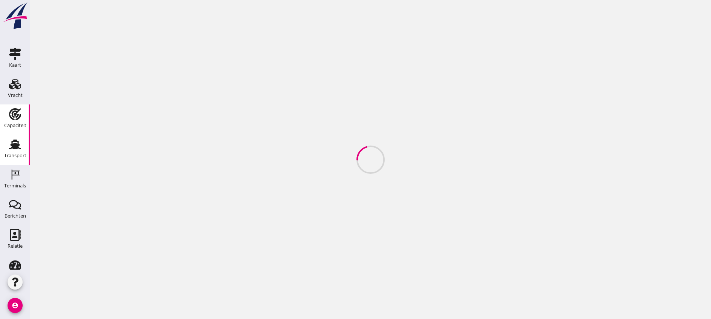
click at [12, 143] on use at bounding box center [15, 145] width 12 height 10
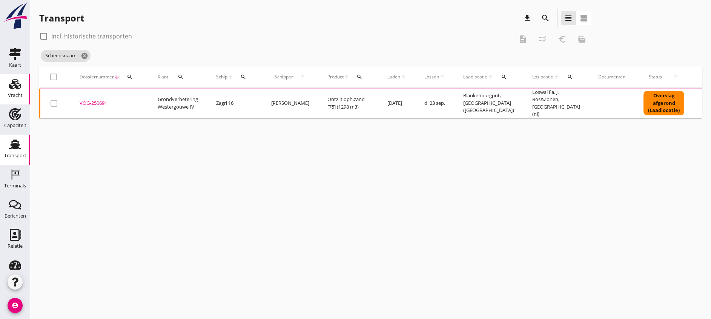
click at [10, 91] on div "Vracht" at bounding box center [15, 95] width 15 height 11
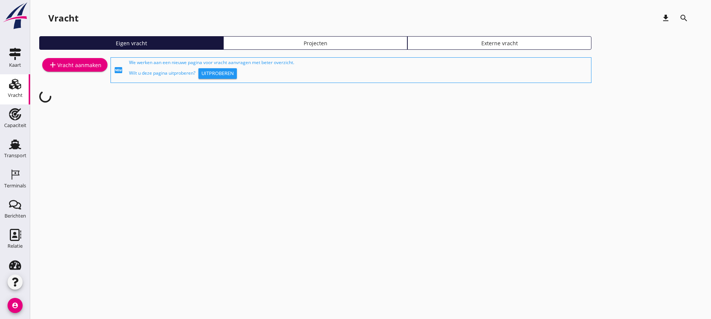
click at [281, 40] on div "Projecten" at bounding box center [315, 43] width 177 height 8
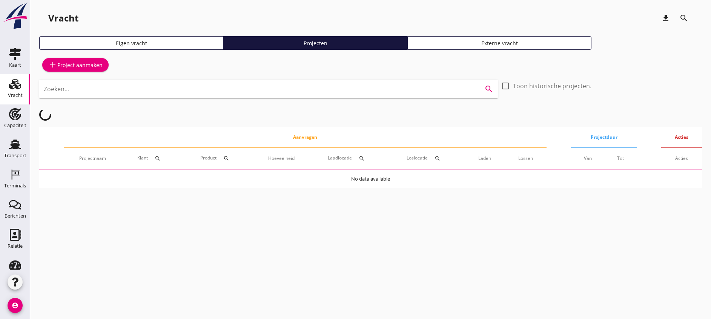
click at [223, 84] on input "Zoeken..." at bounding box center [258, 89] width 429 height 12
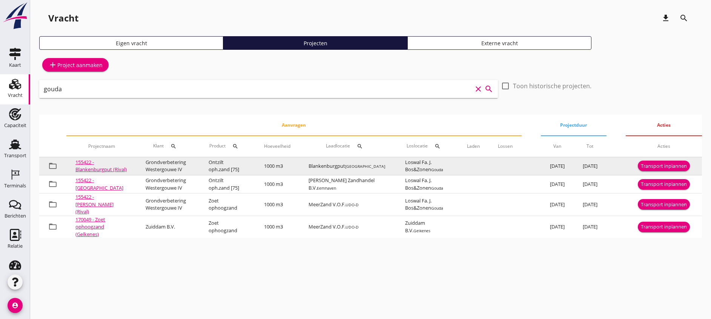
type input "gouda"
click at [679, 169] on div "Transport inplannen" at bounding box center [664, 167] width 46 height 8
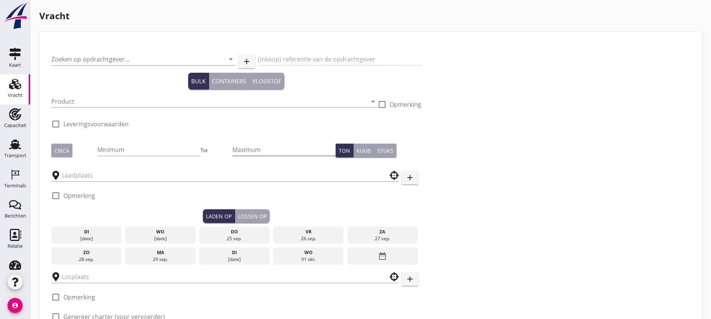
type input "Grondverbetering Westergouwe IV"
type input "Ontzilt oph.zand [75] (6120)"
type input "1000"
checkbox input "true"
type input "Blankenburgput"
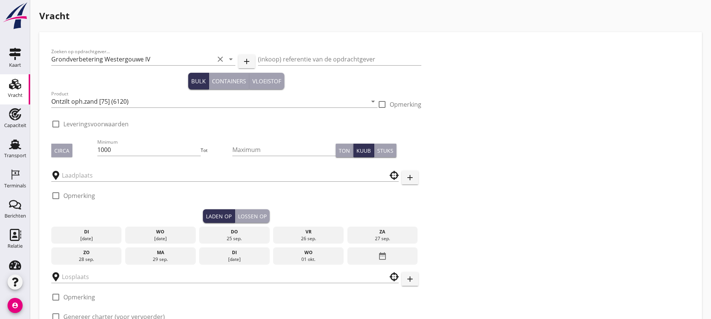
type input "Loswal Fa. J. Bos&Zonen"
checkbox input "true"
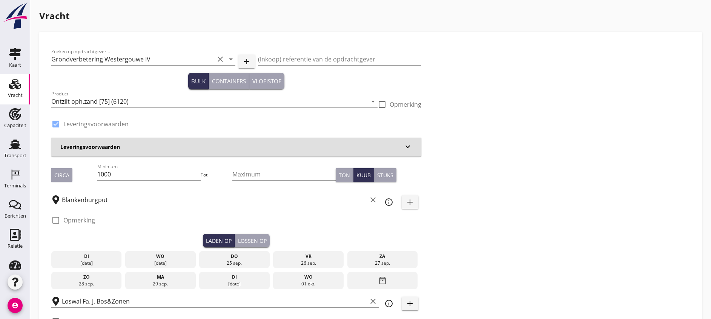
type input "2.2"
radio input "false"
click at [83, 260] on div "[DATE]" at bounding box center [86, 263] width 67 height 7
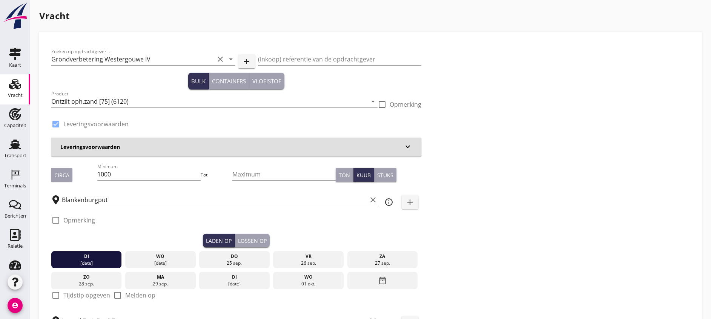
click at [238, 240] on div "Lossen op" at bounding box center [252, 241] width 29 height 8
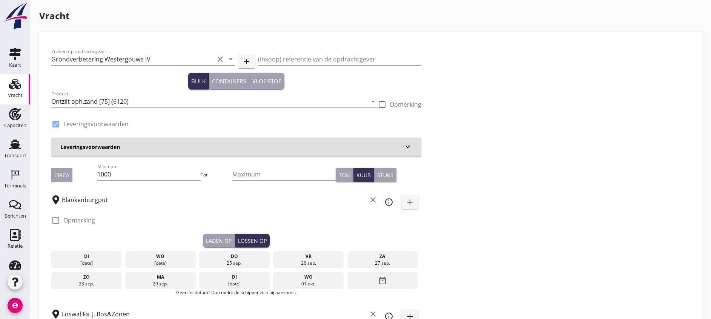
click at [127, 256] on div "wo" at bounding box center [160, 256] width 67 height 7
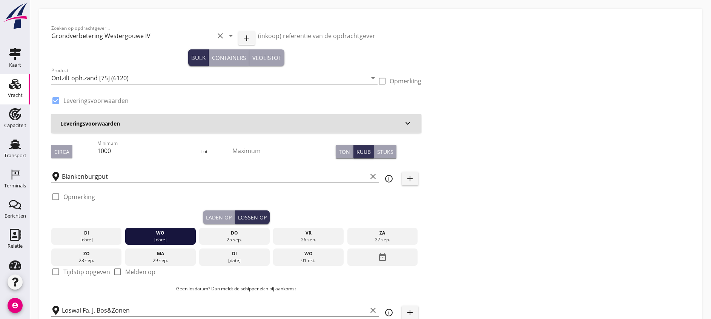
scroll to position [57, 0]
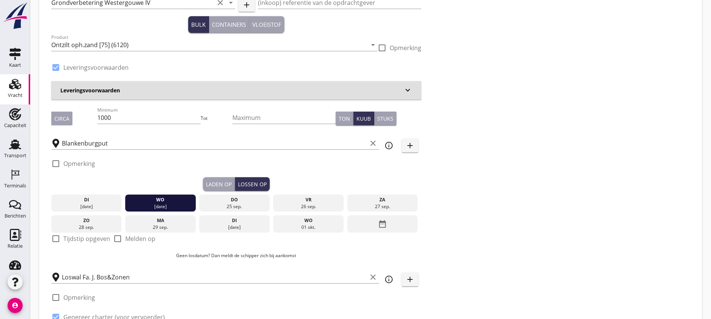
click at [206, 185] on div "Laden op" at bounding box center [219, 184] width 26 height 8
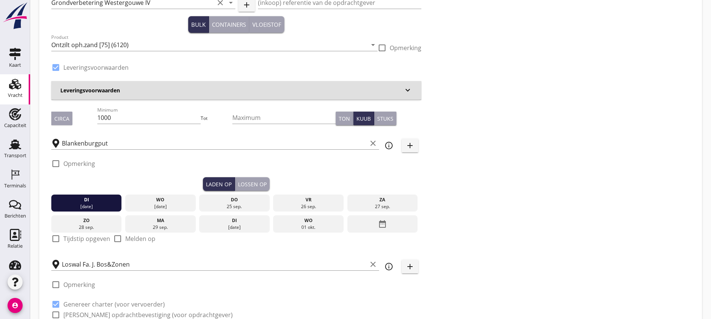
click at [78, 236] on label "Tijdstip opgeven" at bounding box center [86, 239] width 47 height 8
checkbox input "true"
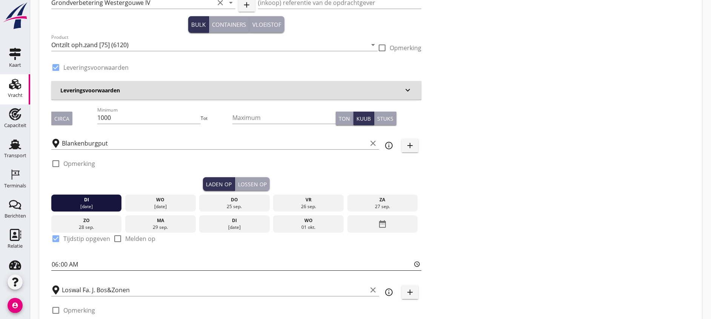
click at [81, 260] on input "06:00" at bounding box center [236, 264] width 370 height 12
type input "19:00"
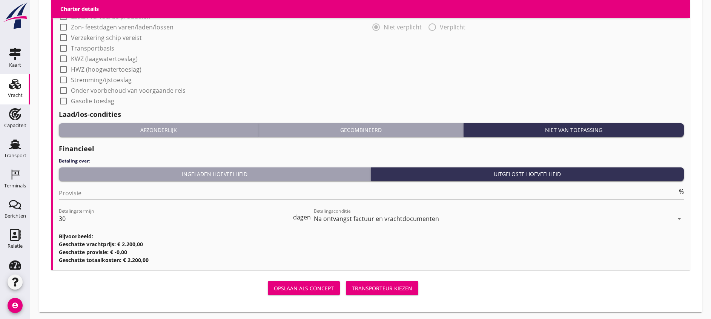
click at [352, 285] on div "Transporteur kiezen" at bounding box center [382, 288] width 60 height 8
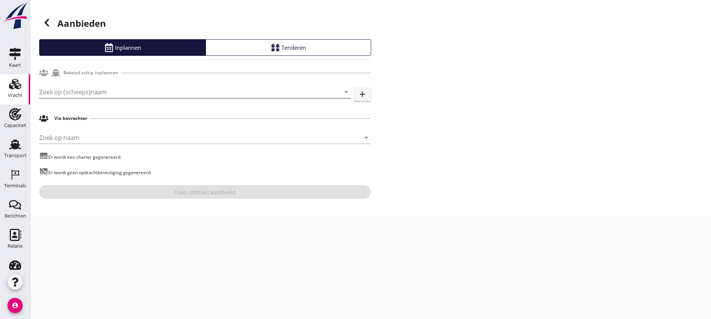
click at [152, 94] on input "Zoek op (scheeps)naam" at bounding box center [184, 92] width 291 height 12
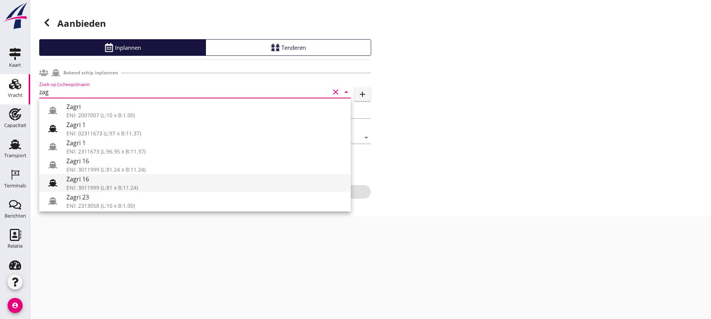
click at [138, 185] on div "ENI: 3011999 (L:81 x B:11.24)" at bounding box center [205, 188] width 278 height 8
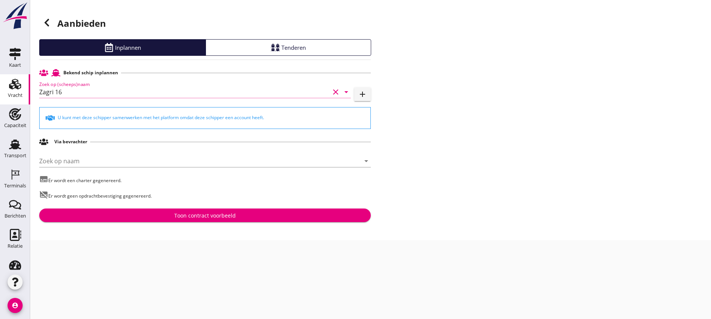
type input "Zagri 16"
click at [220, 218] on div "Toon contract voorbeeld" at bounding box center [205, 216] width 62 height 8
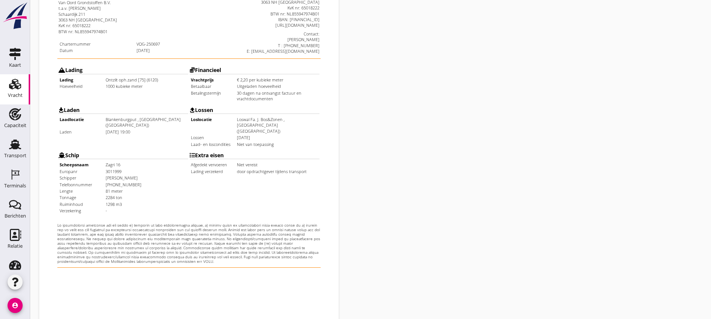
scroll to position [240, 0]
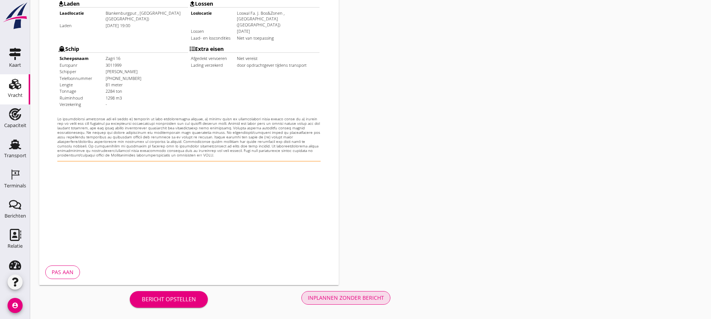
click at [308, 299] on div "Inplannen zonder bericht" at bounding box center [346, 298] width 76 height 8
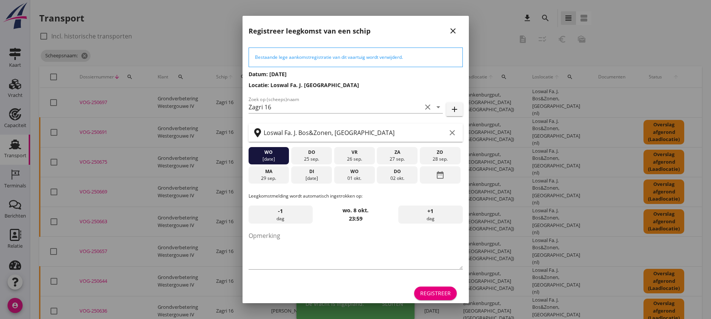
click at [421, 291] on div "Registreer" at bounding box center [435, 293] width 31 height 8
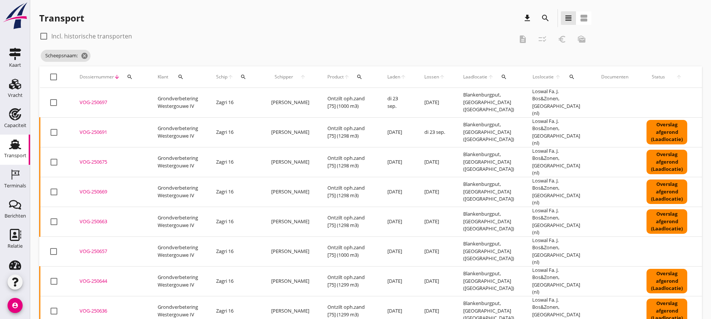
drag, startPoint x: 9, startPoint y: 90, endPoint x: 26, endPoint y: 92, distance: 16.8
click at [9, 90] on div "Vracht" at bounding box center [15, 95] width 15 height 11
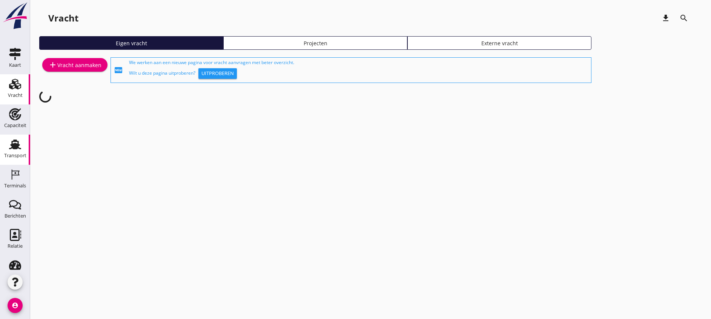
click at [9, 140] on icon "Transport" at bounding box center [15, 144] width 12 height 12
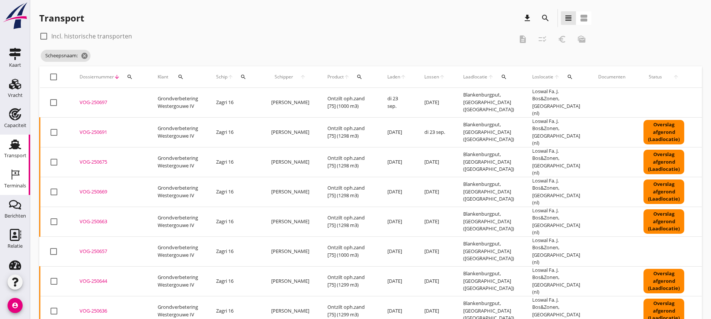
click at [12, 174] on use at bounding box center [16, 175] width 8 height 10
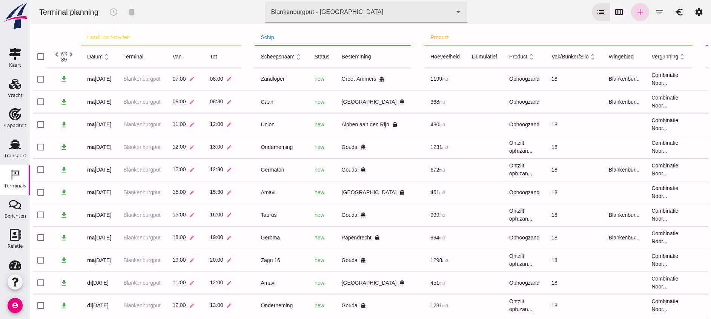
click at [615, 12] on icon "calendar_view_week" at bounding box center [619, 12] width 9 height 9
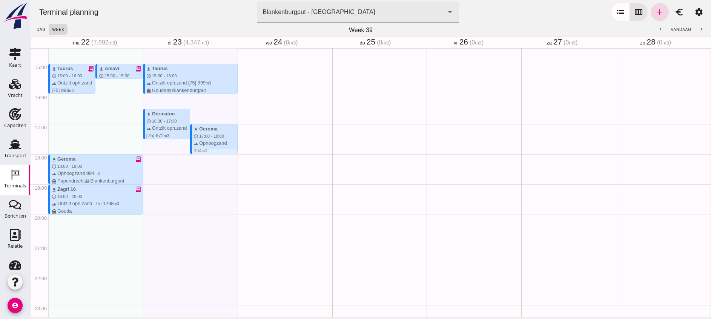
scroll to position [438, 0]
drag, startPoint x: 180, startPoint y: 177, endPoint x: 651, endPoint y: 12, distance: 498.8
click at [655, 12] on icon "add" at bounding box center [659, 12] width 9 height 9
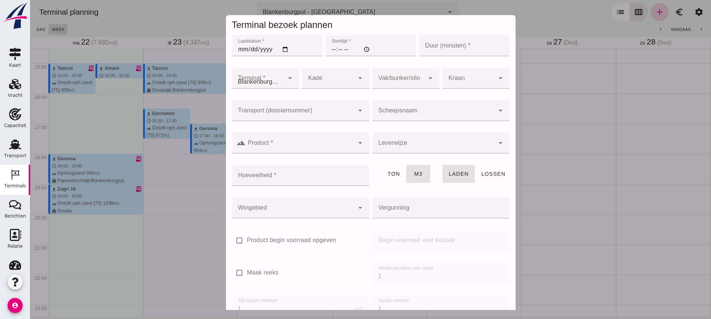
type input "Combinatie Noordzeezand V.O.F."
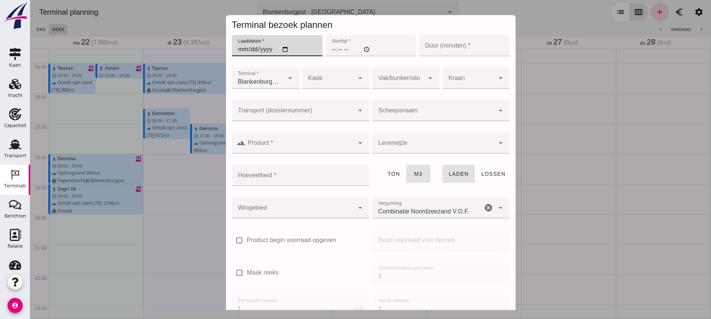
click at [282, 49] on input "Laaddatum *" at bounding box center [277, 45] width 91 height 21
type input "[DATE]"
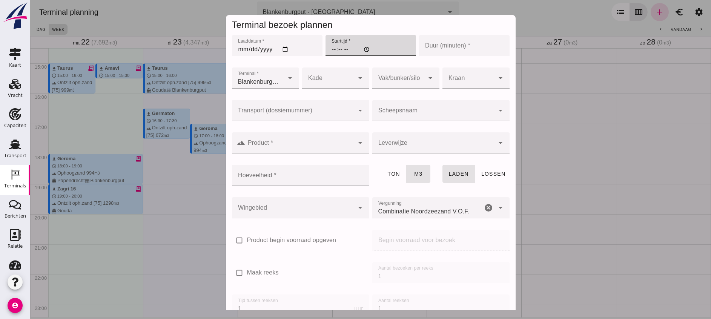
click at [326, 50] on input "Starttijd *" at bounding box center [371, 45] width 91 height 21
type input "19:00"
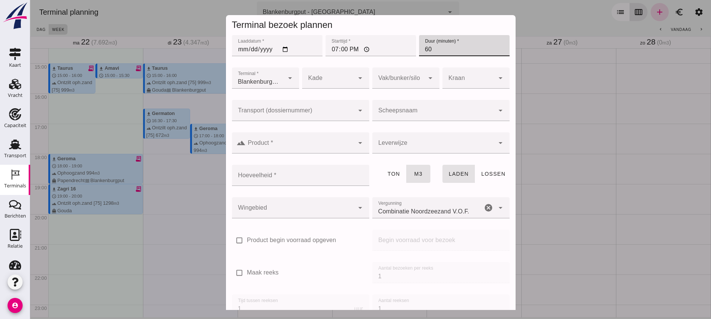
type input "60"
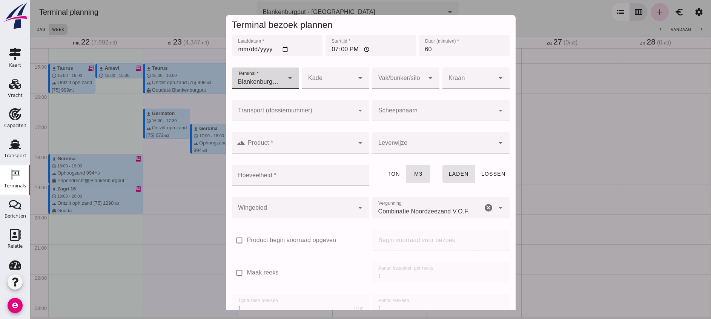
click at [328, 111] on input "Transport (dossiernummer)" at bounding box center [293, 114] width 122 height 9
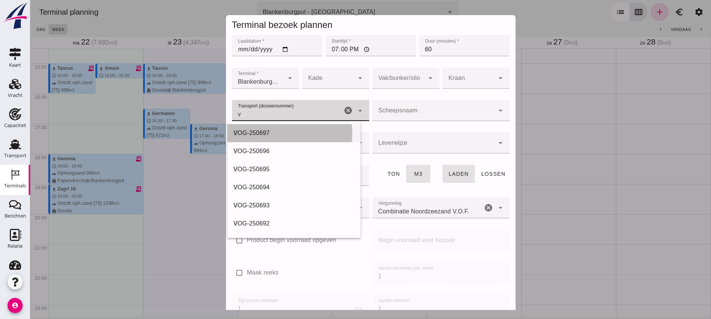
click at [260, 129] on div "V OG-250697" at bounding box center [294, 133] width 121 height 9
type input "VOG-250697"
type input "franco_on_shore"
type input "1298"
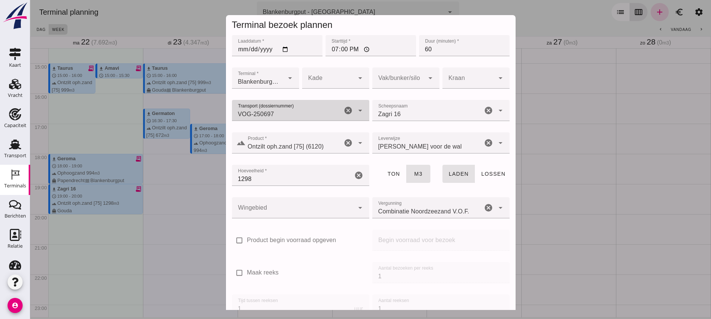
type input "VOG-250697"
click at [380, 74] on div at bounding box center [398, 78] width 52 height 21
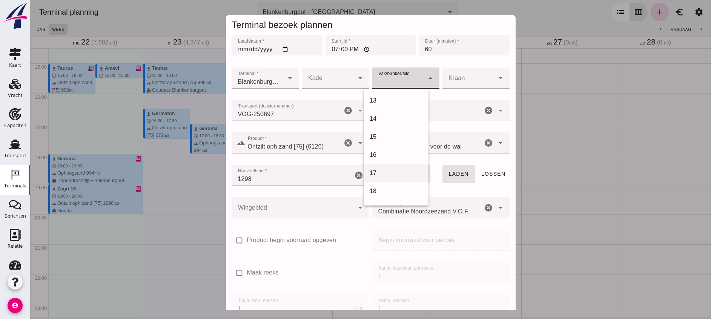
scroll to position [226, 0]
click at [384, 181] on div "18" at bounding box center [396, 182] width 53 height 9
type input "366"
click at [289, 206] on div at bounding box center [293, 207] width 122 height 21
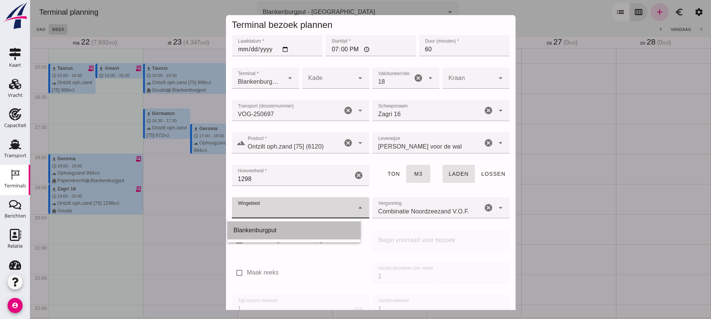
click at [275, 228] on div "Blankenburgput" at bounding box center [294, 230] width 121 height 9
type input "333"
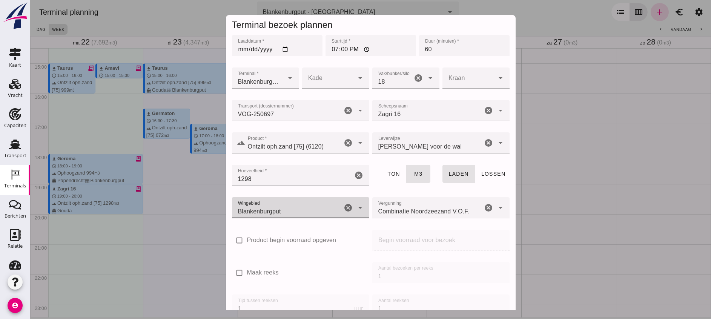
scroll to position [46, 0]
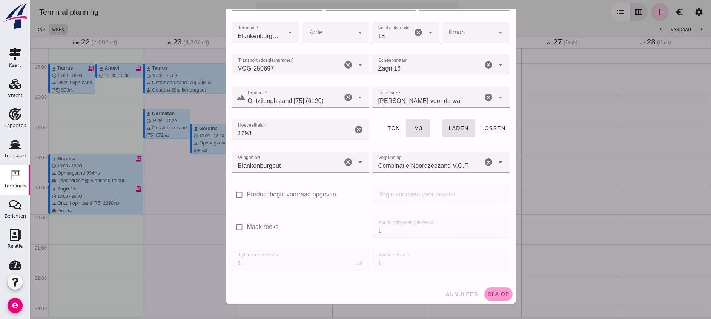
click at [489, 297] on span "sla op" at bounding box center [498, 294] width 22 height 6
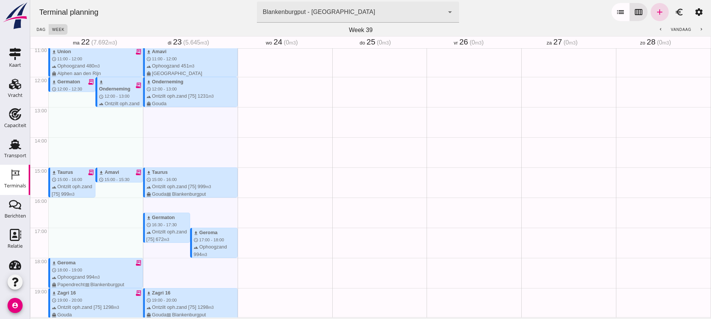
scroll to position [336, 0]
